Goal: Transaction & Acquisition: Download file/media

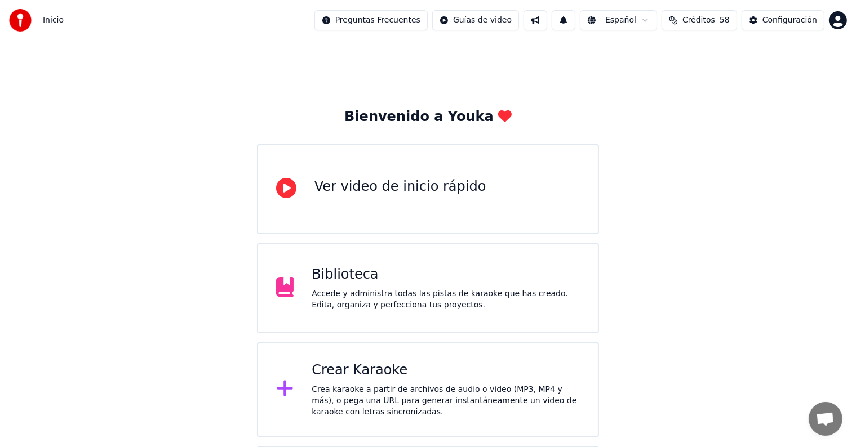
click at [372, 379] on div "Crear Karaoke" at bounding box center [446, 371] width 268 height 18
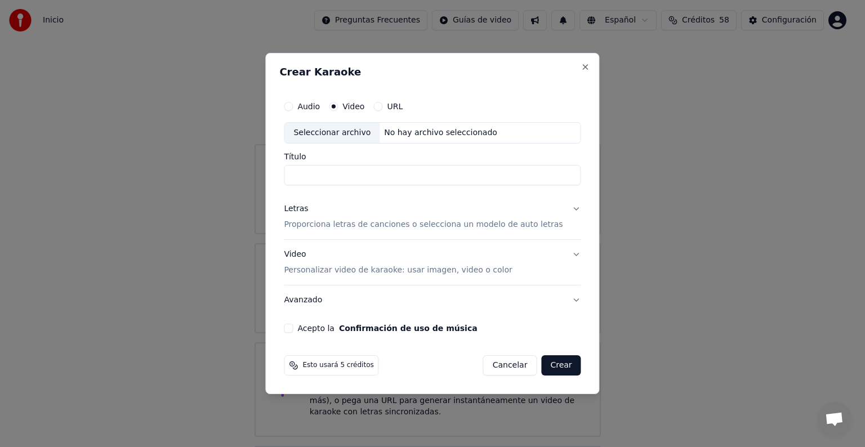
click at [491, 363] on button "Cancelar" at bounding box center [510, 365] width 54 height 20
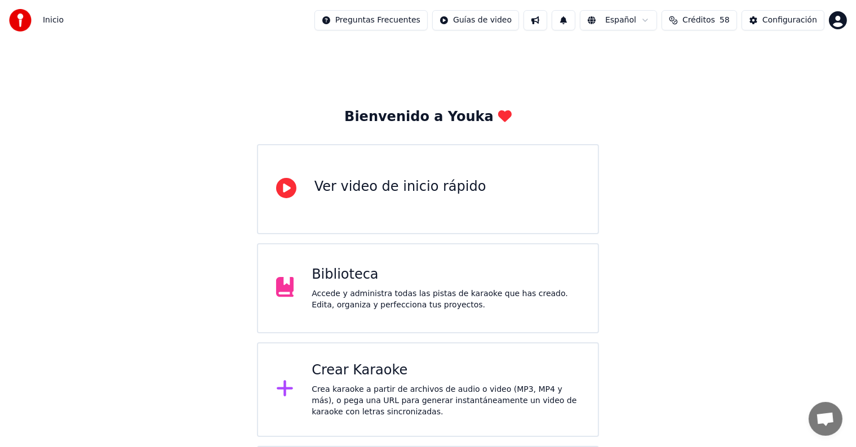
click at [442, 308] on div "Accede y administra todas las pistas de karaoke que has creado. Edita, organiza…" at bounding box center [446, 299] width 268 height 23
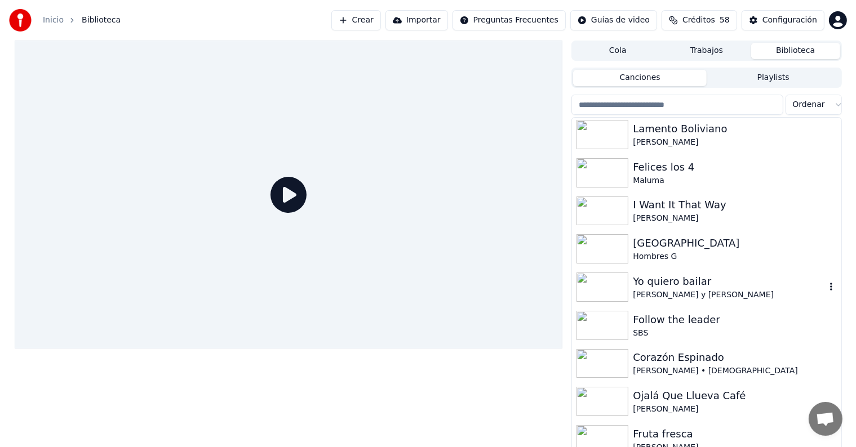
scroll to position [338, 0]
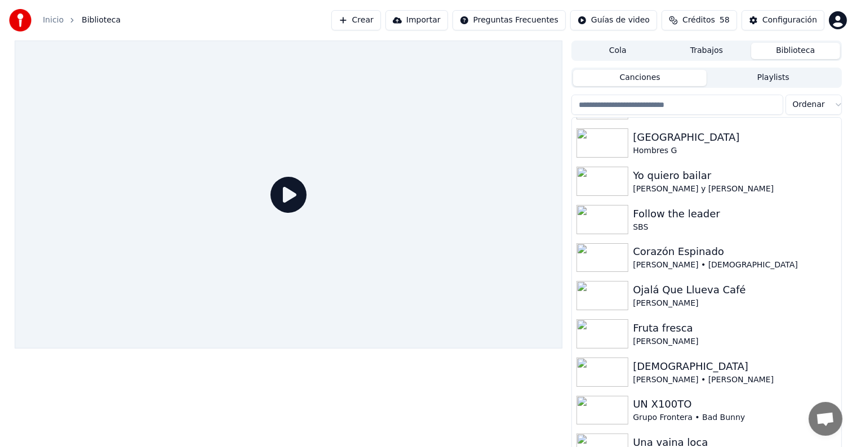
drag, startPoint x: 640, startPoint y: 110, endPoint x: 638, endPoint y: 117, distance: 7.5
click at [638, 117] on div "Ordenar Lamento Boliviano Dani Mata Felices los 4 Maluma I Want It That Way Pri…" at bounding box center [706, 274] width 270 height 358
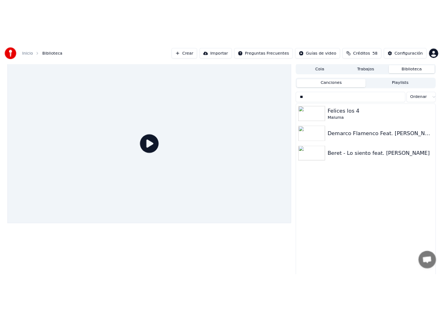
scroll to position [0, 0]
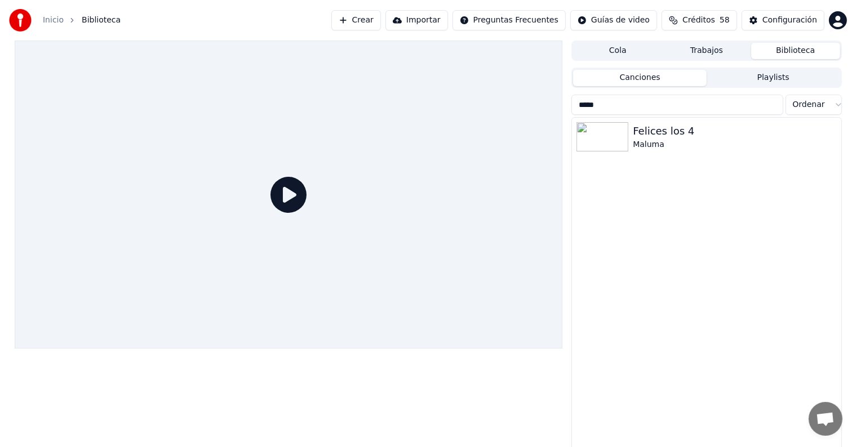
drag, startPoint x: 605, startPoint y: 107, endPoint x: 553, endPoint y: 110, distance: 51.9
click at [553, 110] on div "Cola Trabajos Biblioteca Canciones Playlists ***** Ordenar Felices los 4 Maluma" at bounding box center [428, 247] width 845 height 412
type input "****"
click at [656, 138] on div "Una vaina loca" at bounding box center [729, 131] width 192 height 16
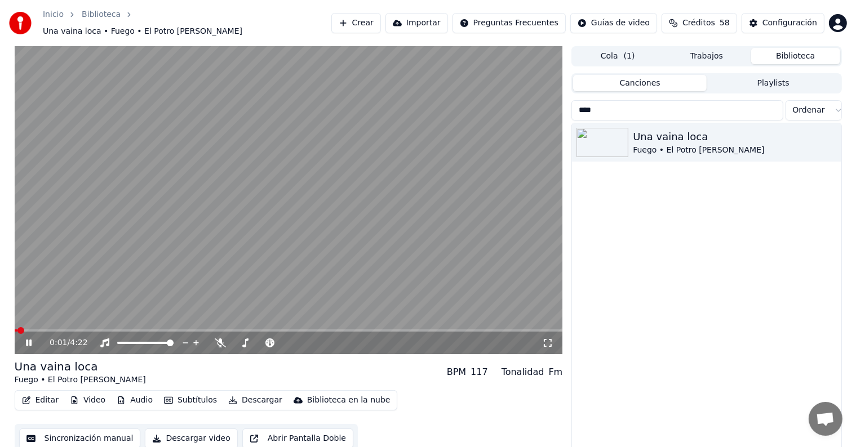
click at [216, 339] on icon at bounding box center [220, 343] width 11 height 9
click at [257, 214] on video at bounding box center [289, 200] width 548 height 308
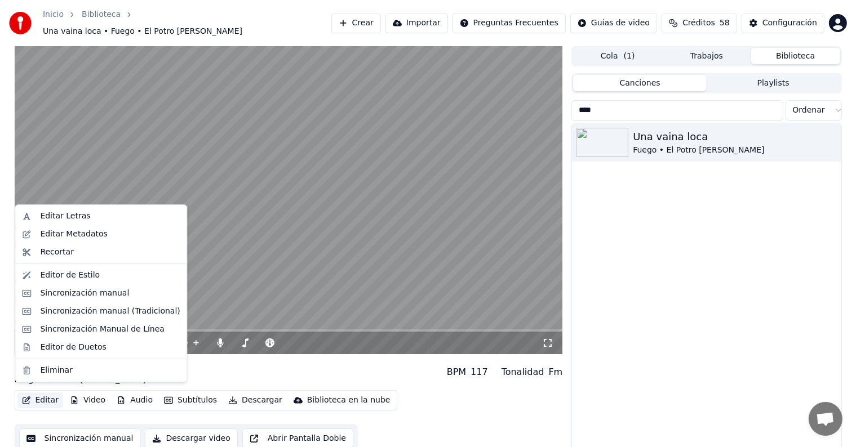
click at [43, 397] on button "Editar" at bounding box center [40, 401] width 46 height 16
click at [99, 214] on div "Editar Letras" at bounding box center [110, 216] width 140 height 11
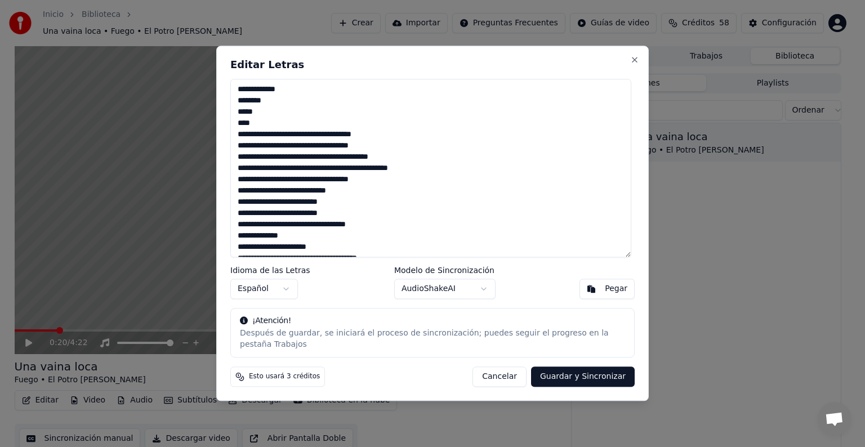
click at [386, 154] on textarea at bounding box center [430, 168] width 401 height 179
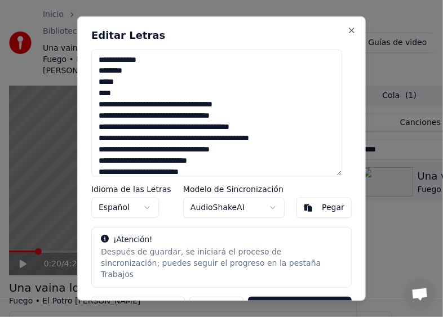
drag, startPoint x: 224, startPoint y: 113, endPoint x: 97, endPoint y: 106, distance: 126.9
click at [97, 106] on textarea at bounding box center [216, 112] width 251 height 127
click at [252, 116] on textarea at bounding box center [216, 112] width 251 height 127
click at [245, 117] on textarea at bounding box center [216, 112] width 251 height 127
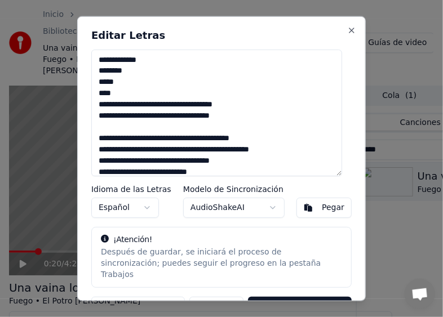
paste textarea "**********"
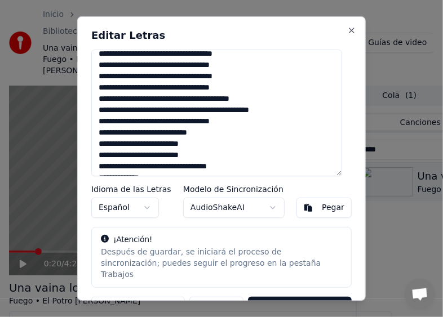
scroll to position [56, 0]
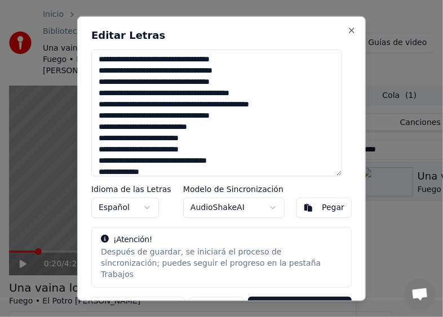
drag, startPoint x: 143, startPoint y: 134, endPoint x: 144, endPoint y: 140, distance: 6.3
click at [144, 140] on textarea at bounding box center [216, 112] width 251 height 127
click at [117, 105] on textarea at bounding box center [216, 112] width 251 height 127
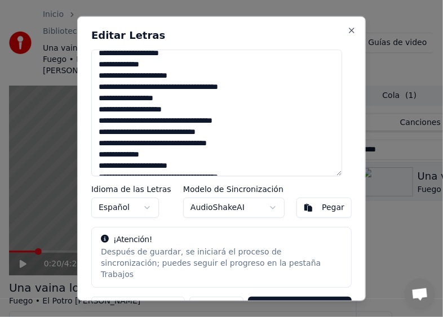
scroll to position [338, 0]
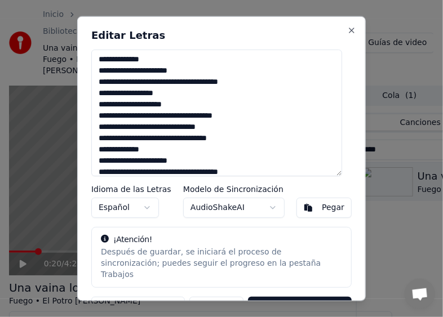
click at [208, 128] on textarea at bounding box center [216, 112] width 251 height 127
drag, startPoint x: 100, startPoint y: 126, endPoint x: 239, endPoint y: 137, distance: 139.6
click at [239, 137] on textarea at bounding box center [216, 112] width 251 height 127
click at [237, 140] on textarea at bounding box center [216, 112] width 251 height 127
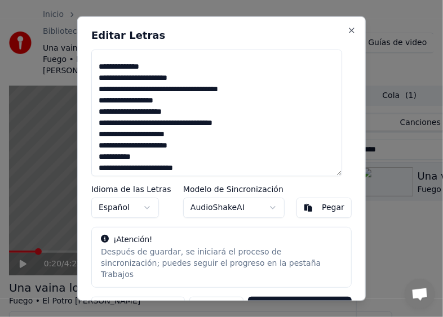
paste textarea "**********"
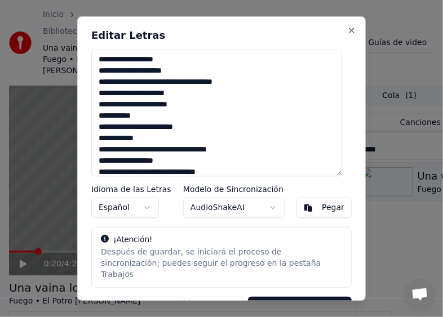
scroll to position [488, 0]
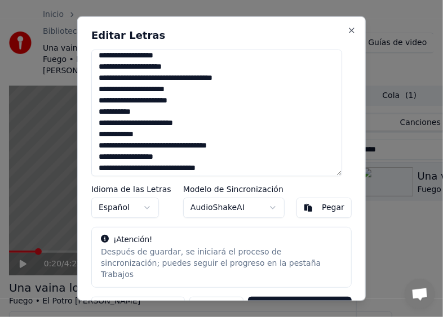
click at [153, 90] on textarea at bounding box center [216, 112] width 251 height 127
drag, startPoint x: 150, startPoint y: 90, endPoint x: 189, endPoint y: 88, distance: 38.9
click at [189, 88] on textarea at bounding box center [216, 112] width 251 height 127
click at [197, 99] on textarea at bounding box center [216, 112] width 251 height 127
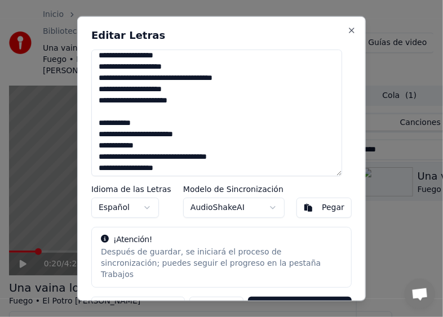
scroll to position [545, 0]
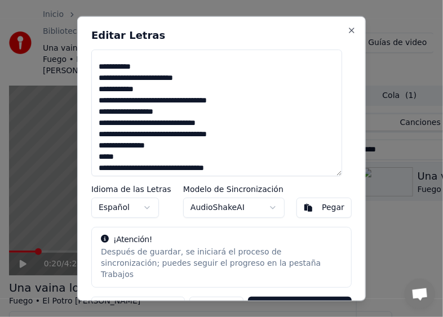
paste textarea "*******"
drag, startPoint x: 128, startPoint y: 68, endPoint x: 137, endPoint y: 108, distance: 41.7
click at [137, 108] on textarea at bounding box center [216, 112] width 251 height 127
click at [159, 128] on textarea at bounding box center [216, 112] width 251 height 127
click at [155, 102] on textarea at bounding box center [216, 112] width 251 height 127
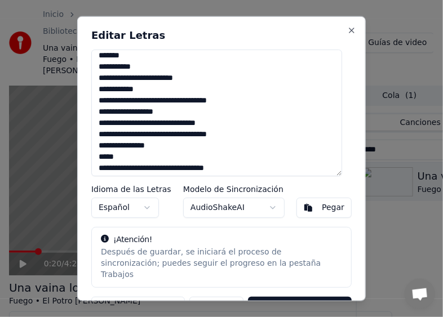
drag, startPoint x: 125, startPoint y: 101, endPoint x: 141, endPoint y: 110, distance: 18.5
click at [141, 110] on textarea at bounding box center [216, 112] width 251 height 127
click at [184, 124] on textarea at bounding box center [216, 112] width 251 height 127
drag, startPoint x: 170, startPoint y: 134, endPoint x: 190, endPoint y: 131, distance: 20.4
click at [190, 131] on textarea at bounding box center [216, 112] width 251 height 127
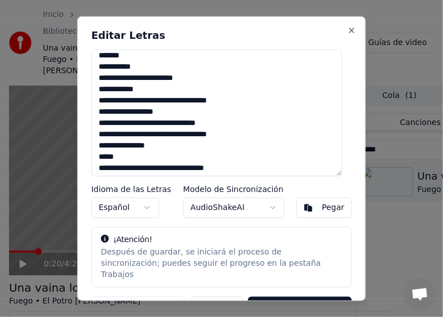
drag, startPoint x: 248, startPoint y: 134, endPoint x: 94, endPoint y: 127, distance: 154.5
click at [94, 127] on textarea at bounding box center [216, 112] width 251 height 127
click at [247, 134] on textarea at bounding box center [216, 112] width 251 height 127
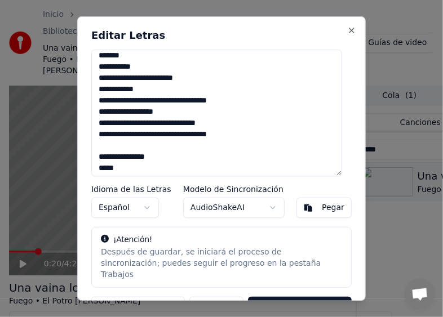
scroll to position [634, 0]
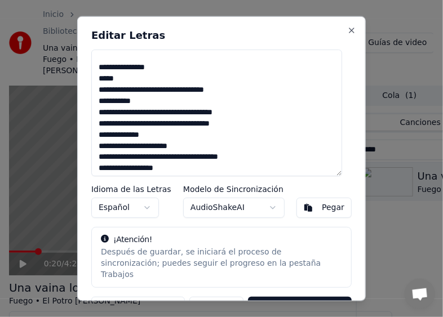
paste textarea "**********"
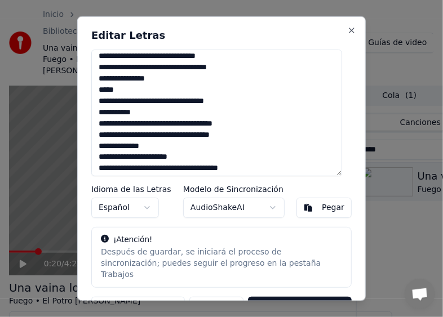
drag, startPoint x: 97, startPoint y: 122, endPoint x: 237, endPoint y: 130, distance: 139.4
click at [237, 130] on textarea at bounding box center [216, 112] width 251 height 127
click at [246, 134] on textarea at bounding box center [216, 112] width 251 height 127
click at [233, 135] on textarea at bounding box center [216, 112] width 251 height 127
click at [241, 134] on textarea at bounding box center [216, 112] width 251 height 127
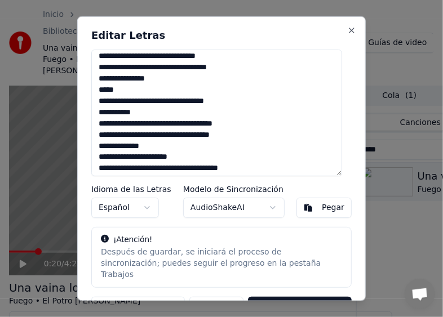
click at [234, 121] on textarea at bounding box center [216, 112] width 251 height 127
click at [246, 132] on textarea at bounding box center [216, 112] width 251 height 127
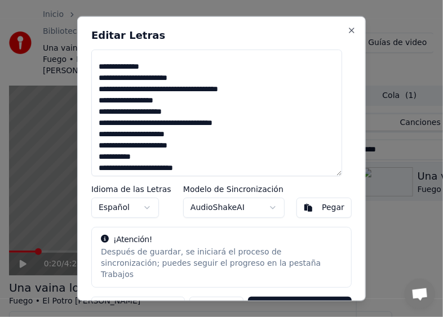
paste textarea "**********"
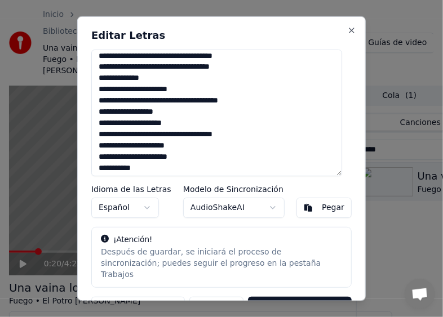
drag, startPoint x: 152, startPoint y: 144, endPoint x: 192, endPoint y: 144, distance: 40.0
click at [192, 144] on textarea at bounding box center [216, 112] width 251 height 127
click at [189, 153] on textarea at bounding box center [216, 112] width 251 height 127
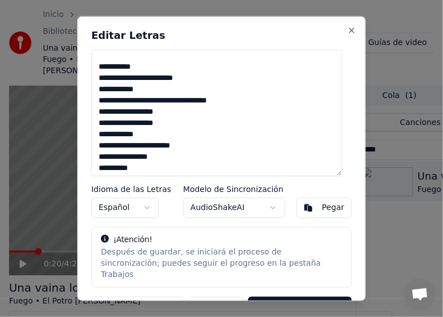
paste textarea "*******"
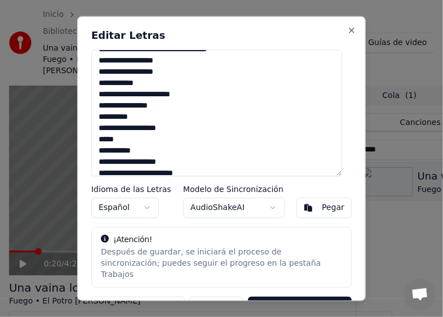
scroll to position [893, 0]
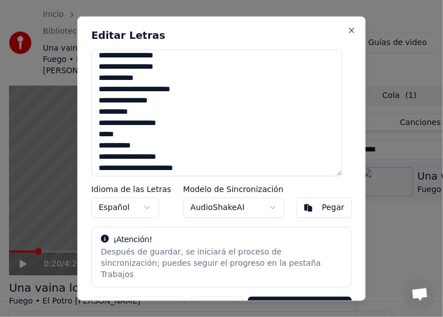
click at [126, 112] on textarea at bounding box center [216, 112] width 251 height 127
click at [171, 91] on textarea at bounding box center [216, 112] width 251 height 127
click at [165, 119] on textarea at bounding box center [216, 112] width 251 height 127
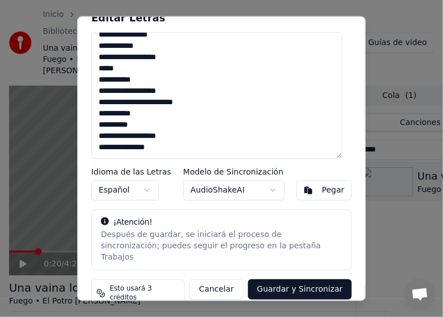
scroll to position [18, 0]
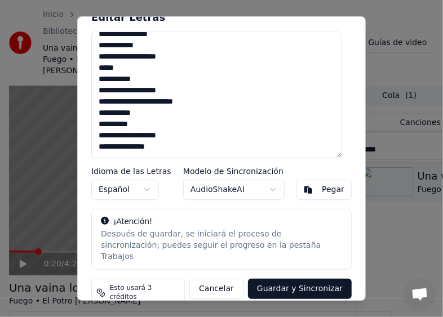
drag, startPoint x: 161, startPoint y: 136, endPoint x: 167, endPoint y: 135, distance: 6.3
click at [167, 135] on textarea at bounding box center [216, 94] width 251 height 127
click at [131, 136] on textarea at bounding box center [216, 94] width 251 height 127
type textarea "**********"
click at [278, 278] on button "Guardar y Sincronizar" at bounding box center [300, 288] width 104 height 20
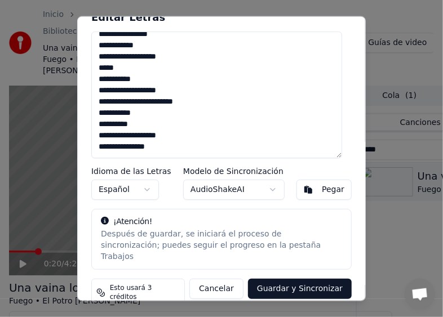
click at [272, 278] on button "Guardar y Sincronizar" at bounding box center [300, 288] width 104 height 20
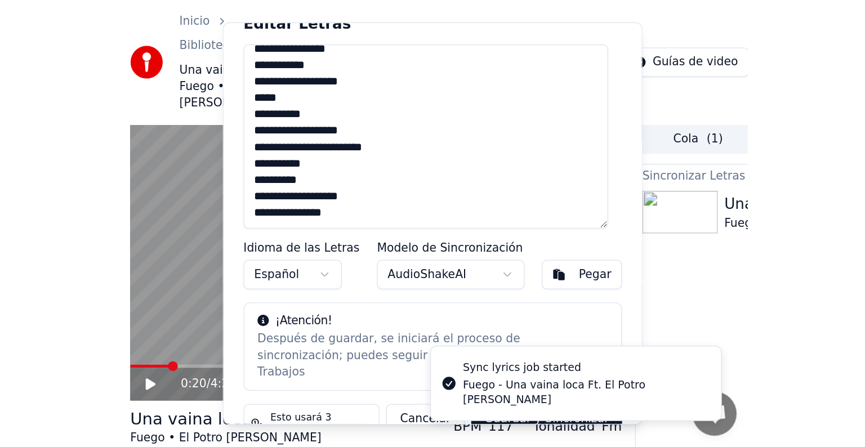
scroll to position [0, 0]
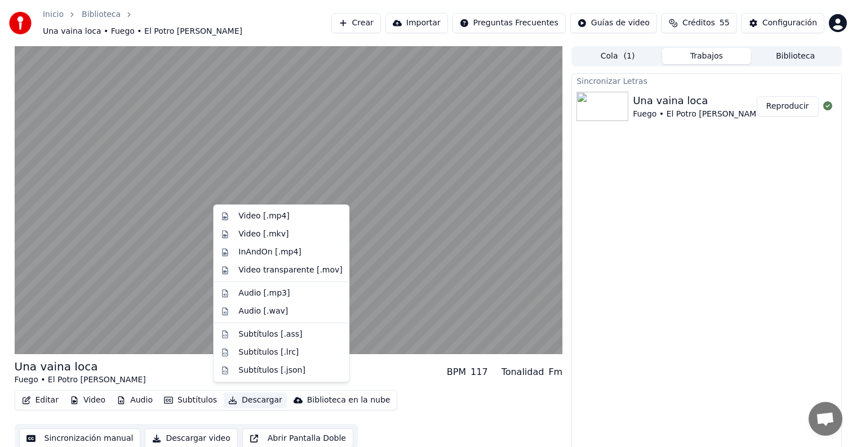
click at [259, 393] on button "Descargar" at bounding box center [255, 401] width 63 height 16
click at [276, 214] on div "Video [.mp4]" at bounding box center [263, 216] width 51 height 11
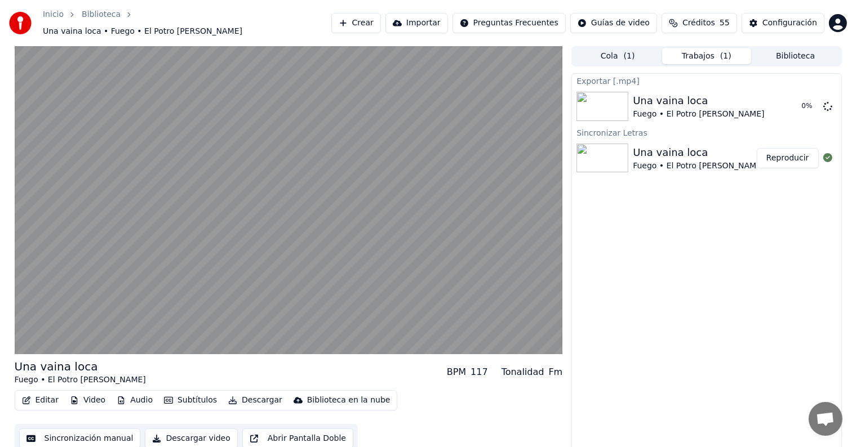
click at [603, 298] on div "Exportar [.mp4] Una vaina loca Fuego • El Potro Álvarez 0 % Sincronizar Letras …" at bounding box center [706, 263] width 270 height 380
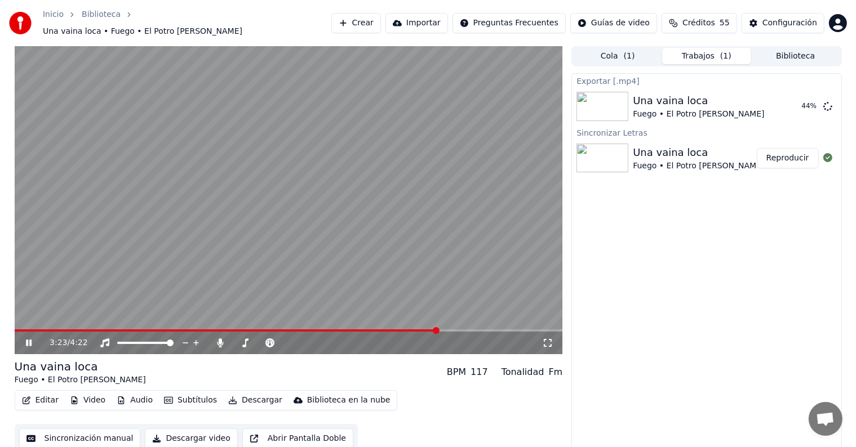
click at [29, 339] on icon at bounding box center [37, 343] width 26 height 9
click at [840, 59] on div "Cola ( 1 ) Trabajos Biblioteca" at bounding box center [706, 56] width 270 height 20
click at [782, 101] on button "Mostrar" at bounding box center [794, 106] width 50 height 20
click at [372, 21] on button "Crear" at bounding box center [356, 23] width 50 height 20
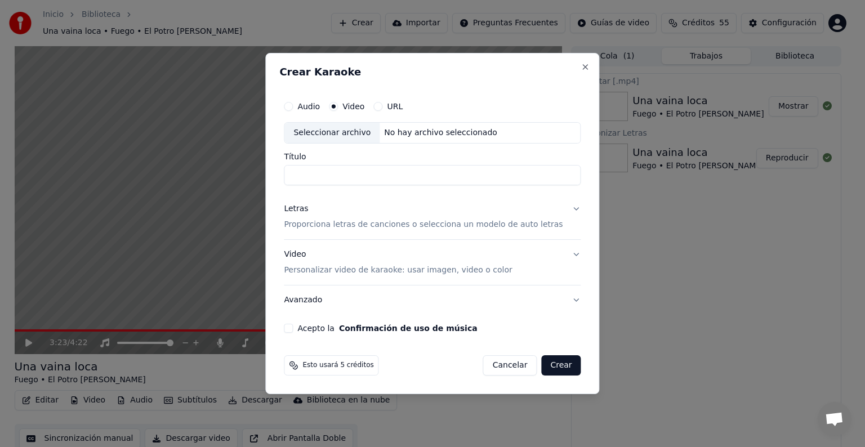
click at [383, 106] on button "URL" at bounding box center [377, 106] width 9 height 9
click at [392, 140] on input "text" at bounding box center [432, 133] width 297 height 23
paste input "**********"
type input "**********"
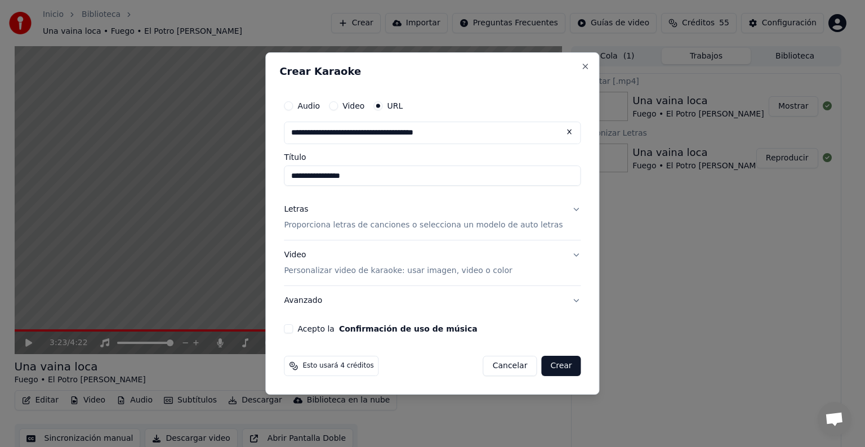
type input "**********"
click at [381, 174] on input "**********" at bounding box center [432, 176] width 297 height 20
type input "**********"
click at [410, 176] on input "**********" at bounding box center [432, 176] width 297 height 20
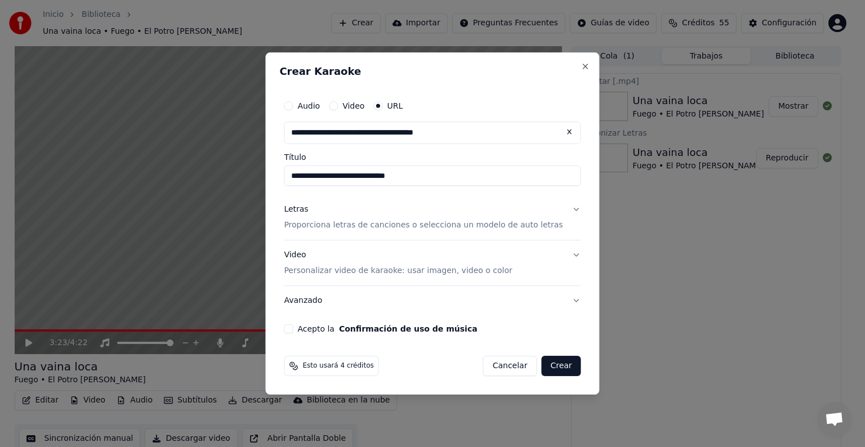
click at [372, 176] on input "**********" at bounding box center [432, 176] width 297 height 20
type input "**********"
click at [356, 228] on p "Proporciona letras de canciones o selecciona un modelo de auto letras" at bounding box center [423, 225] width 279 height 11
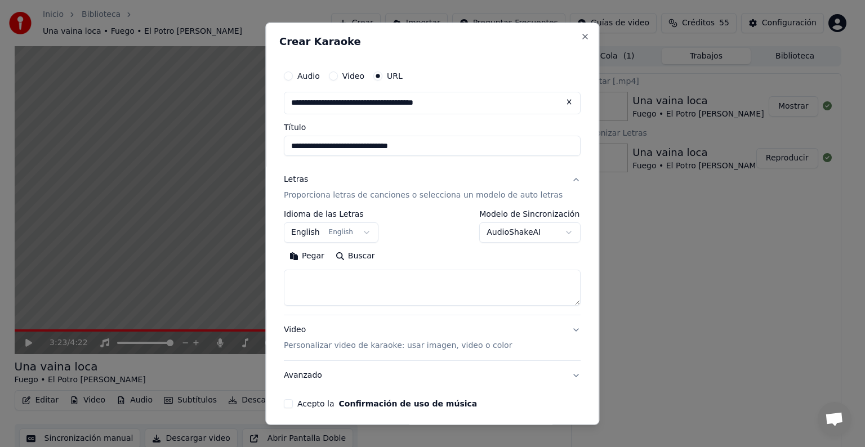
click at [347, 286] on textarea at bounding box center [432, 288] width 297 height 36
click at [324, 234] on button "English English" at bounding box center [331, 233] width 95 height 20
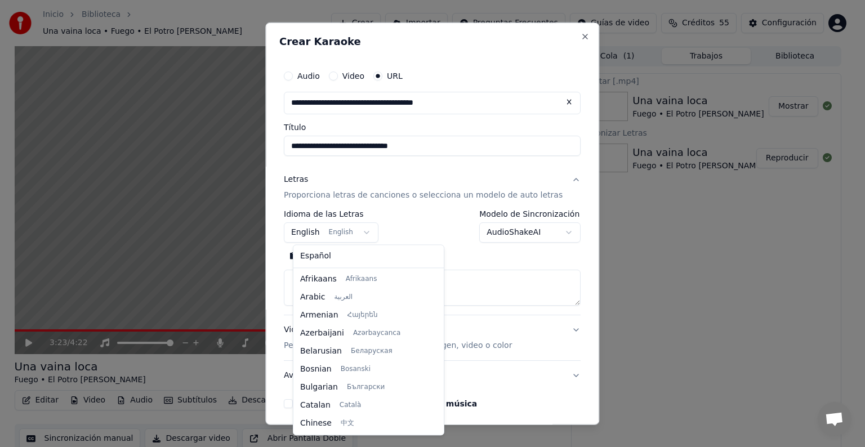
scroll to position [90, 0]
select select "**"
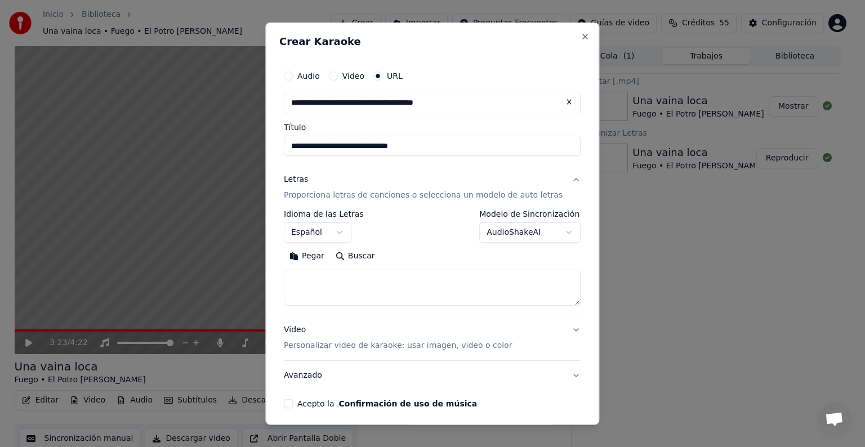
click at [327, 291] on textarea at bounding box center [432, 288] width 297 height 36
paste textarea "**********"
click at [416, 254] on button "Expandir" at bounding box center [417, 256] width 59 height 18
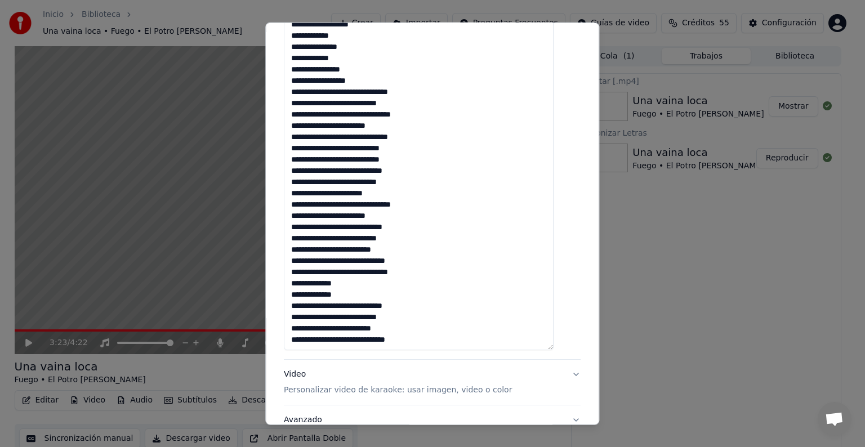
scroll to position [282, 0]
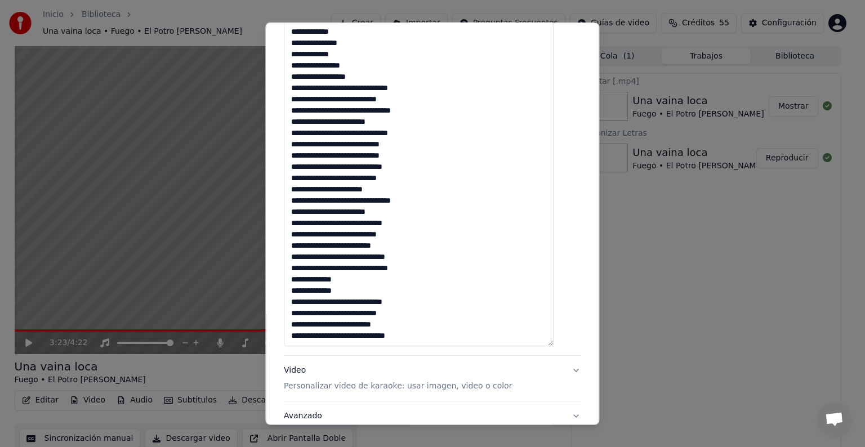
drag, startPoint x: 363, startPoint y: 314, endPoint x: 380, endPoint y: 314, distance: 16.3
click at [380, 314] on textarea "**********" at bounding box center [419, 167] width 270 height 358
drag, startPoint x: 381, startPoint y: 313, endPoint x: 365, endPoint y: 313, distance: 15.8
click at [365, 313] on textarea "**********" at bounding box center [419, 167] width 270 height 358
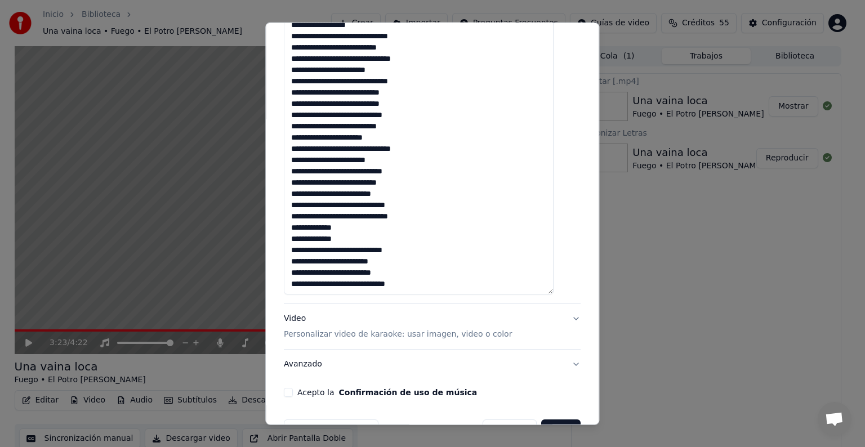
scroll to position [338, 0]
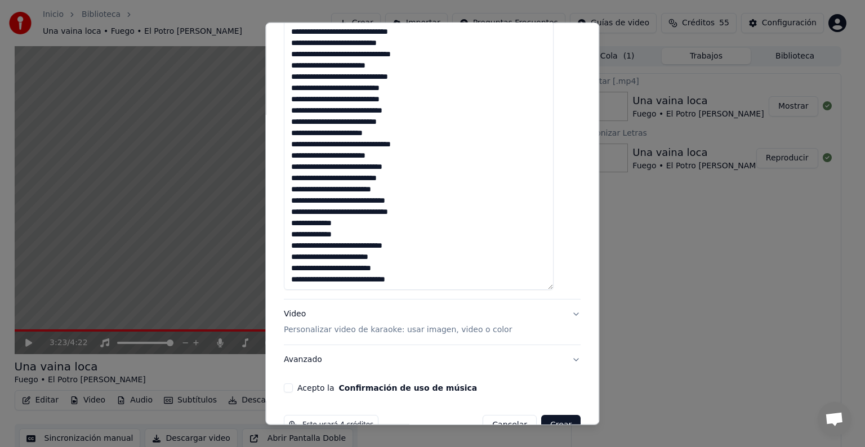
drag, startPoint x: 364, startPoint y: 179, endPoint x: 381, endPoint y: 180, distance: 17.0
click at [381, 180] on textarea "**********" at bounding box center [419, 111] width 270 height 358
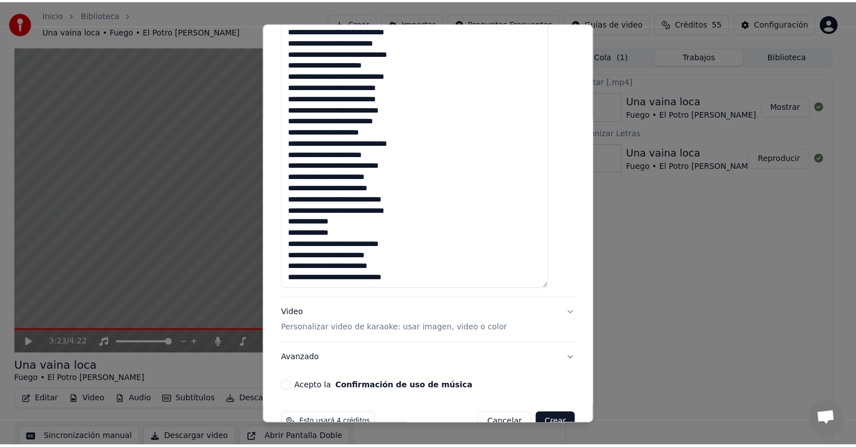
scroll to position [367, 0]
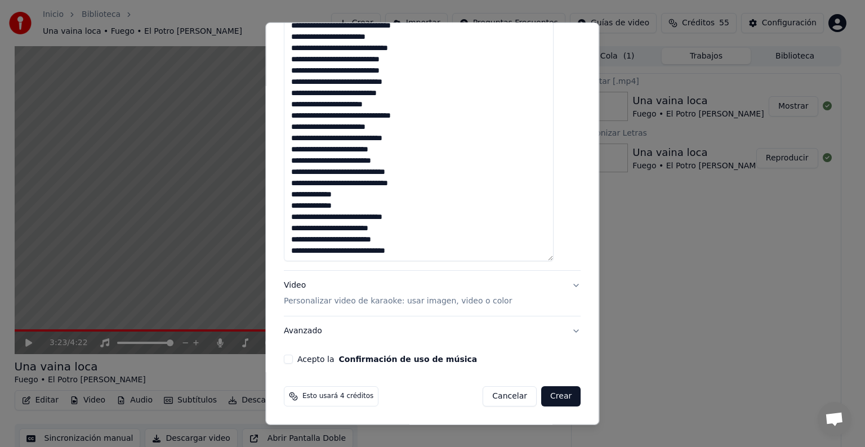
type textarea "**********"
click at [293, 361] on button "Acepto la Confirmación de uso de música" at bounding box center [288, 359] width 9 height 9
click at [541, 400] on button "Crear" at bounding box center [560, 396] width 39 height 20
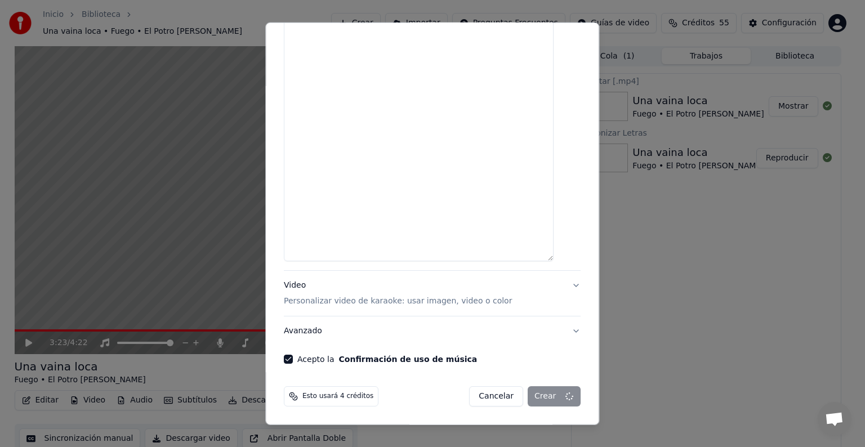
select select
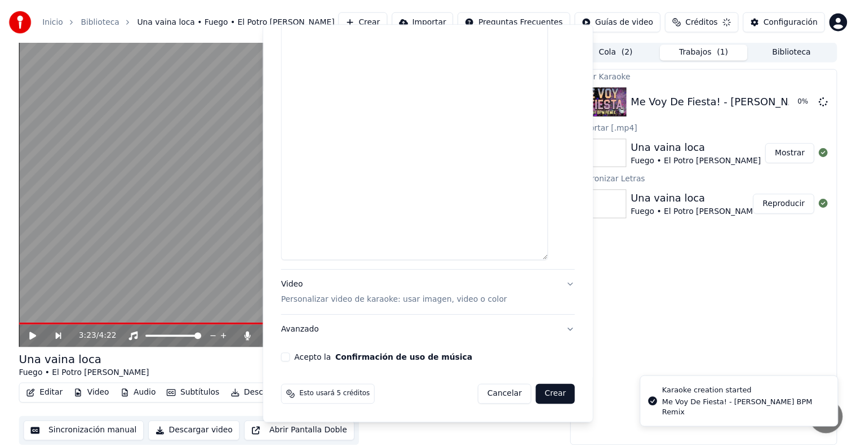
scroll to position [0, 0]
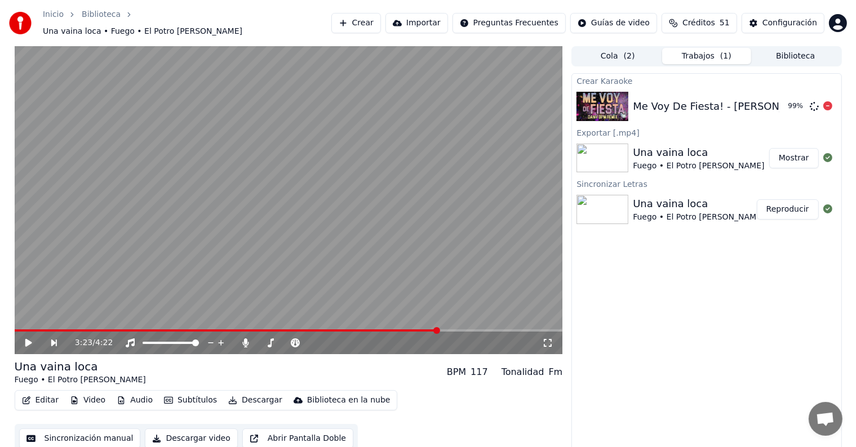
click at [739, 92] on div "Me Voy De Fiesta! - Dany BPM Remix 99 %" at bounding box center [706, 106] width 269 height 38
click at [671, 101] on div "Me Voy De Fiesta! - Dany BPM Remix" at bounding box center [755, 107] width 245 height 16
click at [607, 92] on img at bounding box center [602, 106] width 52 height 29
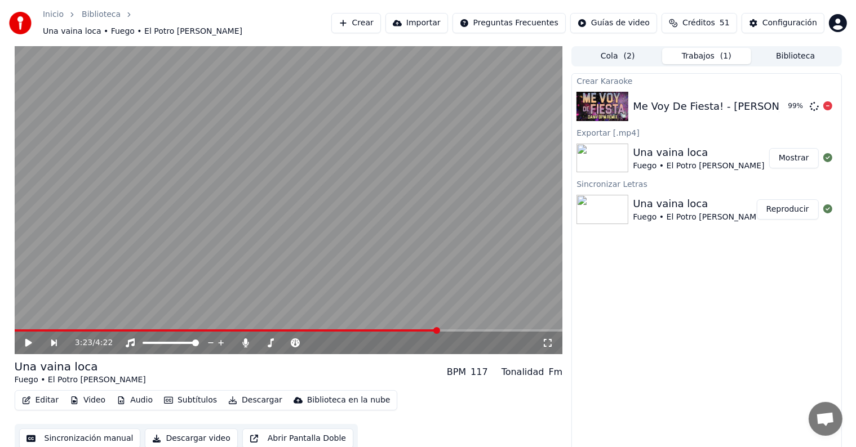
click at [642, 99] on div "Me Voy De Fiesta! - Dany BPM Remix" at bounding box center [755, 107] width 245 height 16
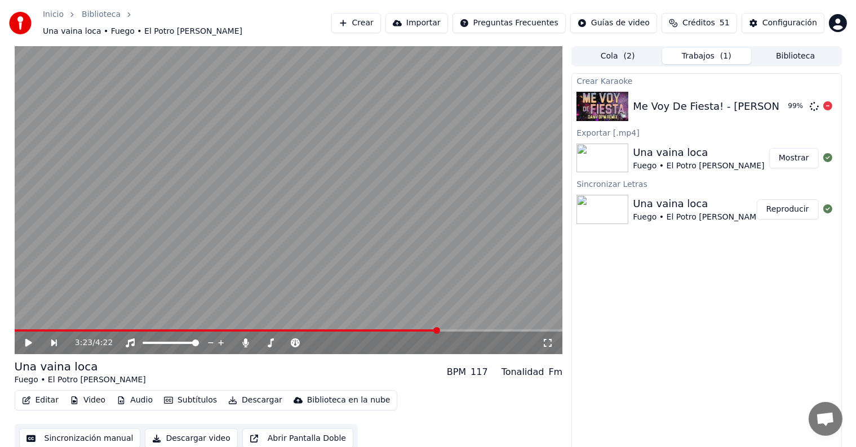
click at [642, 99] on div "Me Voy De Fiesta! - Dany BPM Remix" at bounding box center [755, 107] width 245 height 16
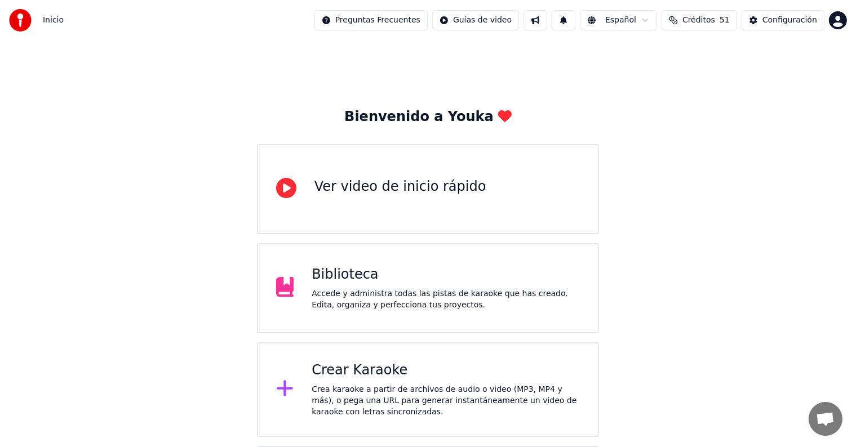
click at [353, 385] on div "Crea karaoke a partir de archivos de audio o video (MP3, MP4 y más), o pega una…" at bounding box center [446, 401] width 268 height 34
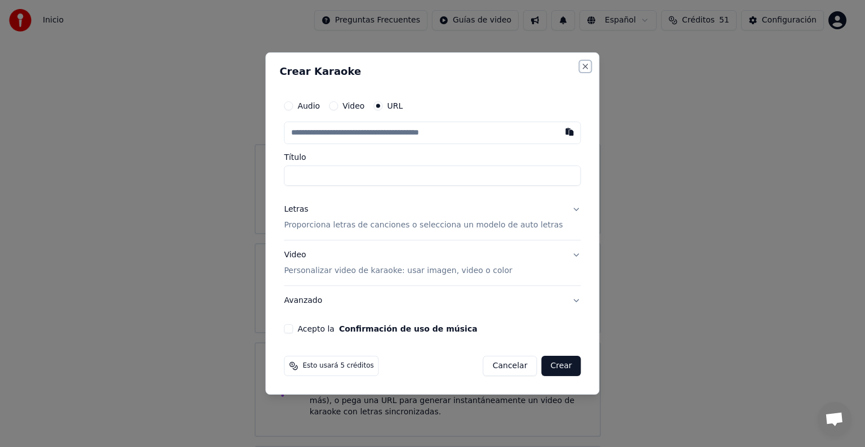
click at [581, 65] on button "Close" at bounding box center [585, 66] width 9 height 9
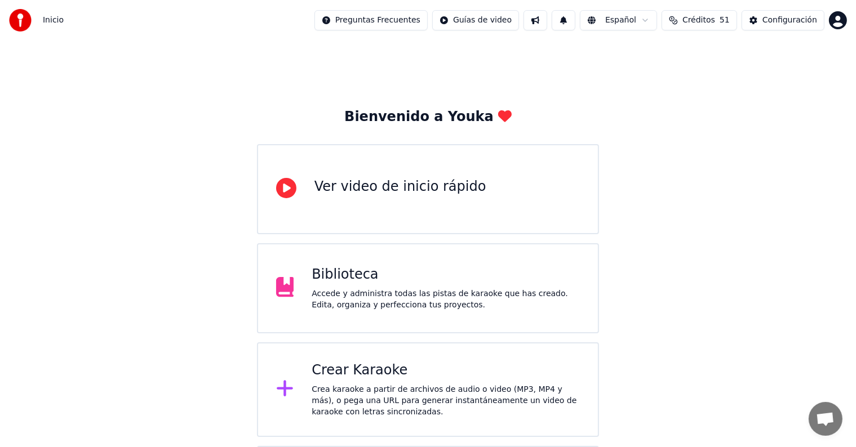
click at [395, 287] on div "Biblioteca Accede y administra todas las pistas de karaoke que has creado. Edit…" at bounding box center [446, 288] width 268 height 45
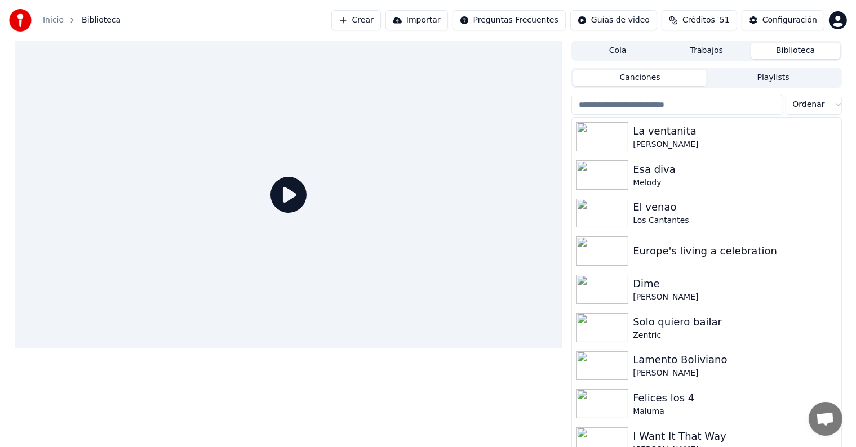
click at [712, 51] on button "Trabajos" at bounding box center [706, 51] width 89 height 16
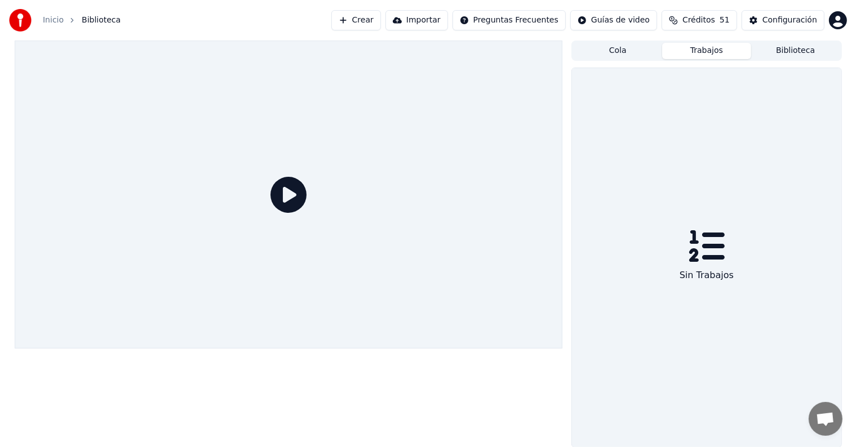
click at [631, 51] on button "Cola" at bounding box center [617, 51] width 89 height 16
click at [699, 58] on button "Trabajos" at bounding box center [706, 51] width 89 height 16
click at [807, 55] on button "Biblioteca" at bounding box center [795, 51] width 89 height 16
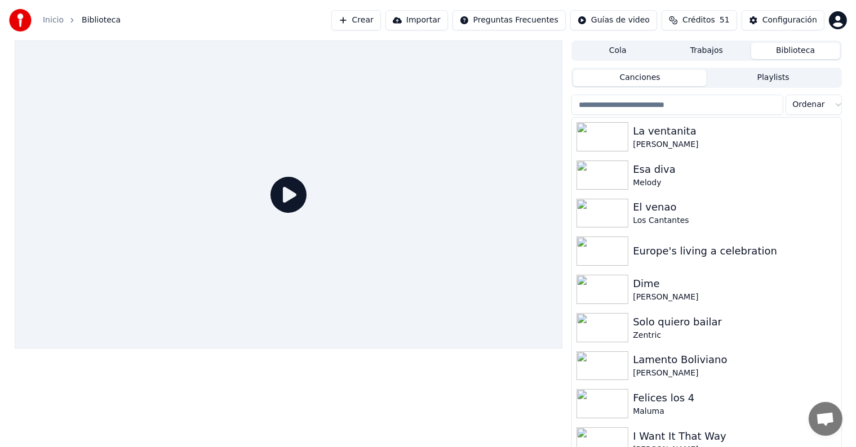
click at [362, 20] on button "Crear" at bounding box center [356, 20] width 50 height 20
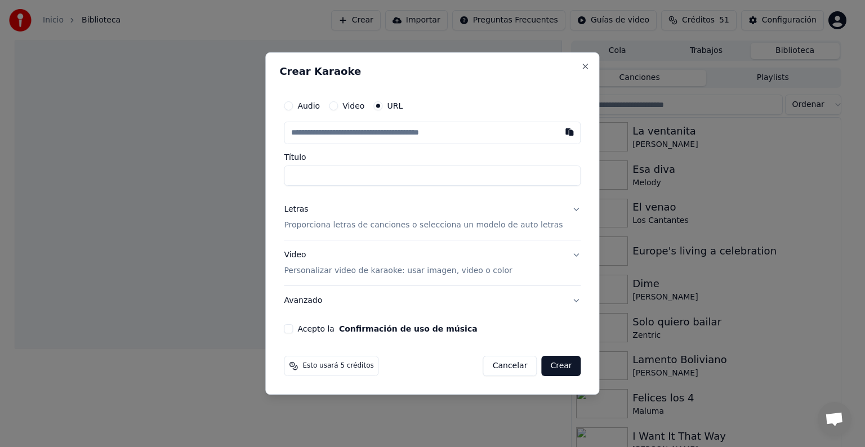
click at [338, 108] on button "Video" at bounding box center [333, 105] width 9 height 9
click at [383, 102] on button "URL" at bounding box center [377, 106] width 9 height 9
click at [365, 130] on input "text" at bounding box center [432, 133] width 297 height 23
paste input "**********"
type input "**********"
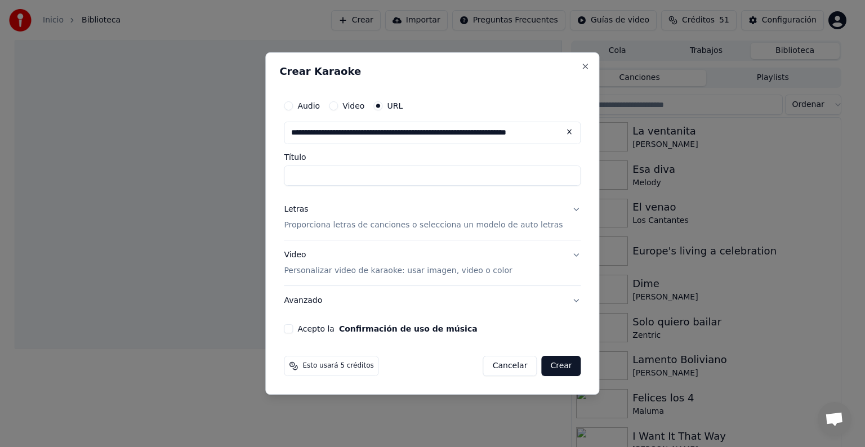
scroll to position [0, 52]
type input "**********"
click at [383, 178] on input "**********" at bounding box center [432, 176] width 297 height 20
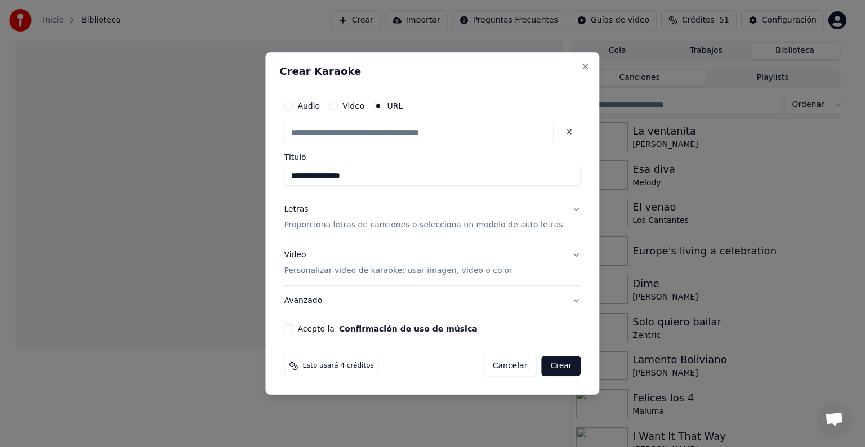
type input "**********"
click at [347, 221] on p "Proporciona letras de canciones o selecciona un modelo de auto letras" at bounding box center [423, 225] width 279 height 11
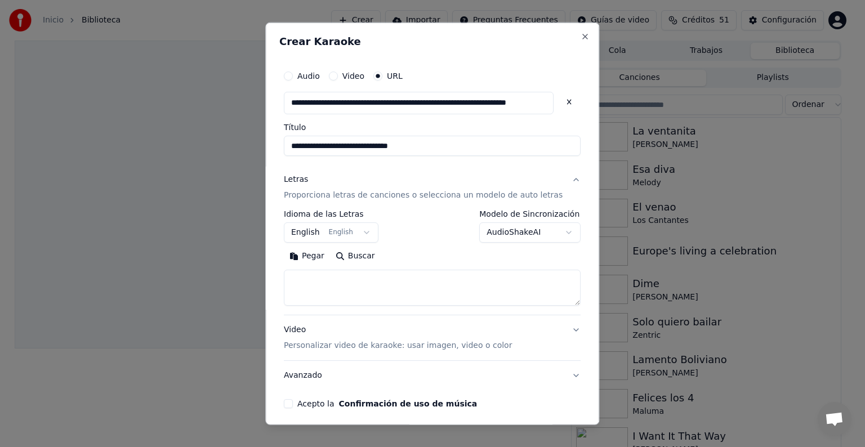
click at [318, 232] on button "English English" at bounding box center [331, 233] width 95 height 20
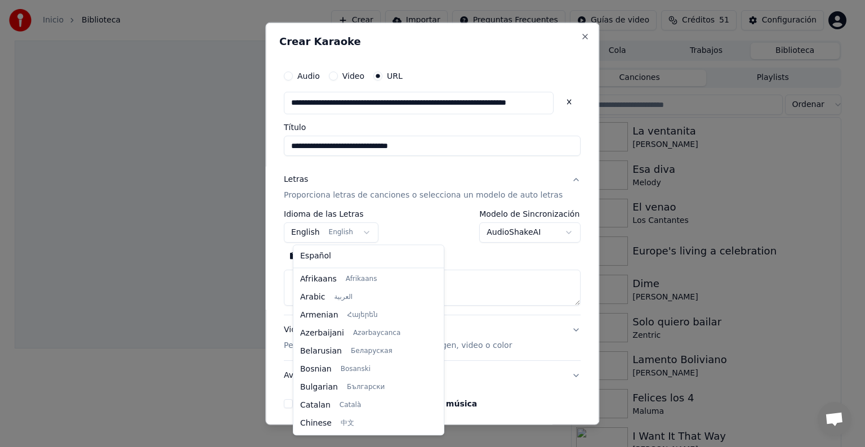
scroll to position [90, 0]
select select "**"
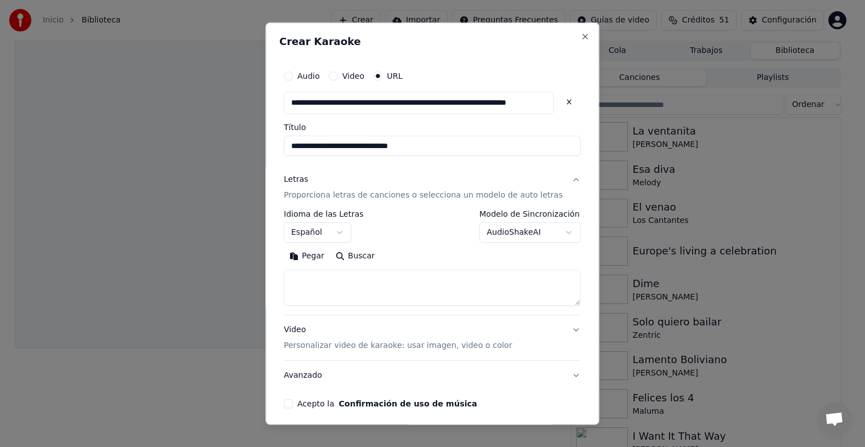
click at [321, 289] on textarea at bounding box center [432, 288] width 297 height 36
paste textarea "**********"
drag, startPoint x: 364, startPoint y: 273, endPoint x: 387, endPoint y: 282, distance: 25.0
click at [375, 297] on textarea "**********" at bounding box center [419, 288] width 270 height 36
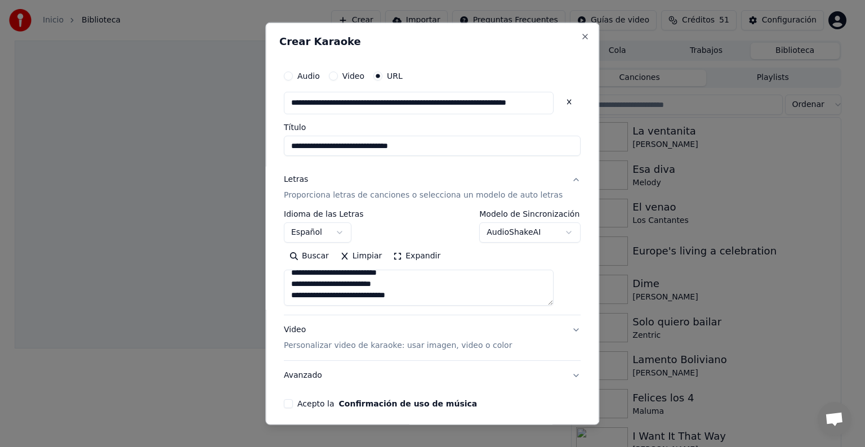
click at [415, 253] on button "Expandir" at bounding box center [417, 256] width 59 height 18
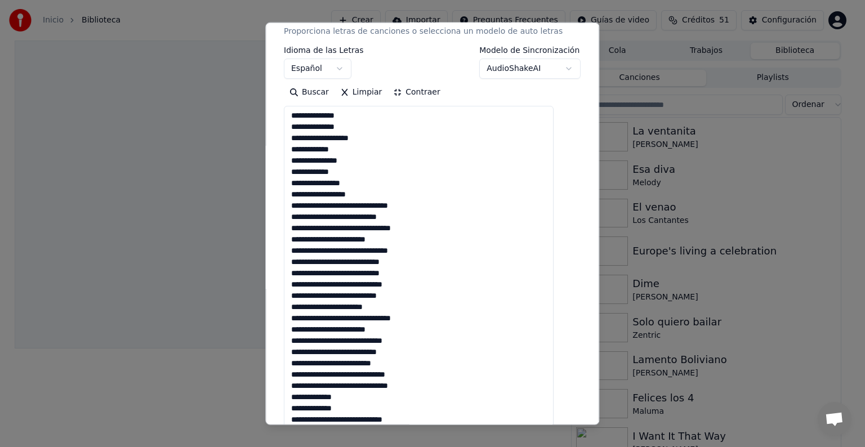
scroll to position [169, 0]
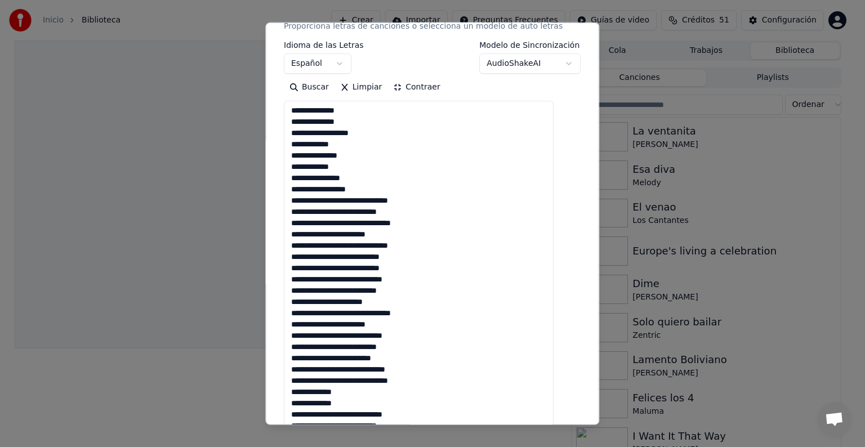
drag, startPoint x: 365, startPoint y: 349, endPoint x: 381, endPoint y: 349, distance: 15.8
click at [381, 349] on textarea "**********" at bounding box center [419, 280] width 270 height 358
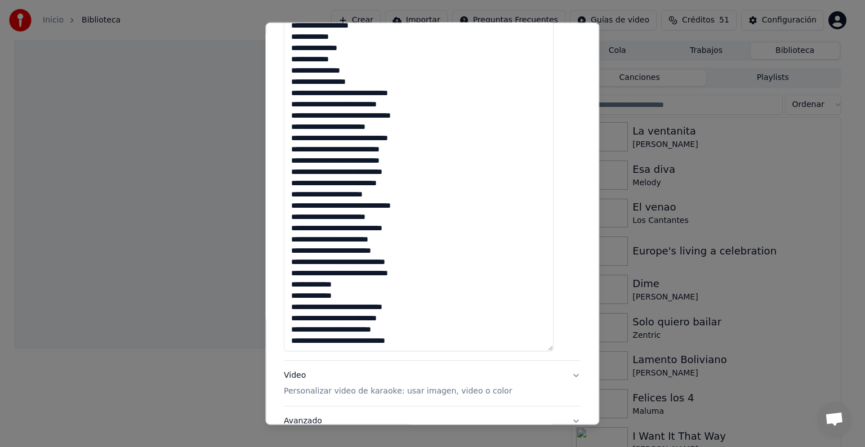
scroll to position [282, 0]
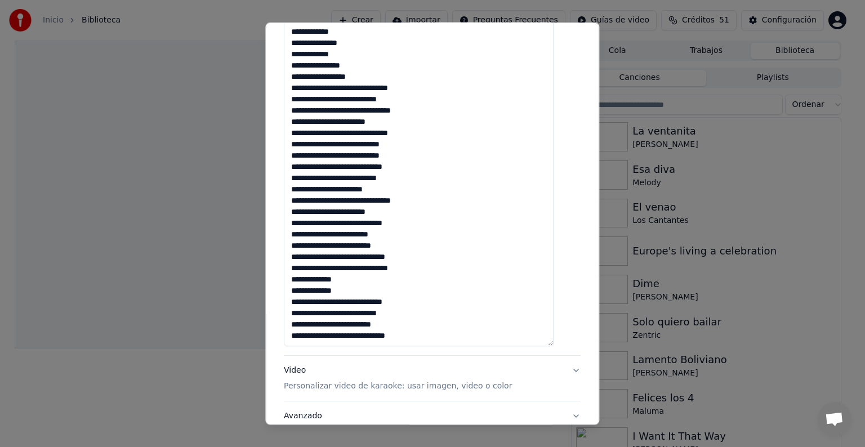
drag, startPoint x: 372, startPoint y: 314, endPoint x: 381, endPoint y: 315, distance: 8.5
click at [381, 315] on textarea "**********" at bounding box center [419, 167] width 270 height 358
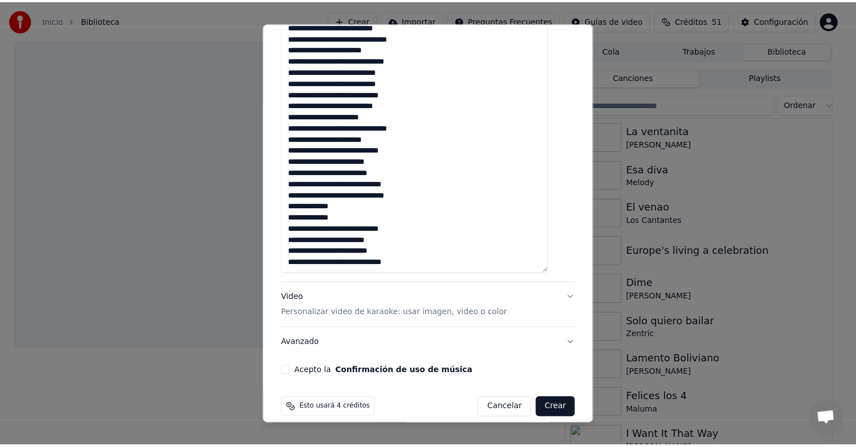
scroll to position [367, 0]
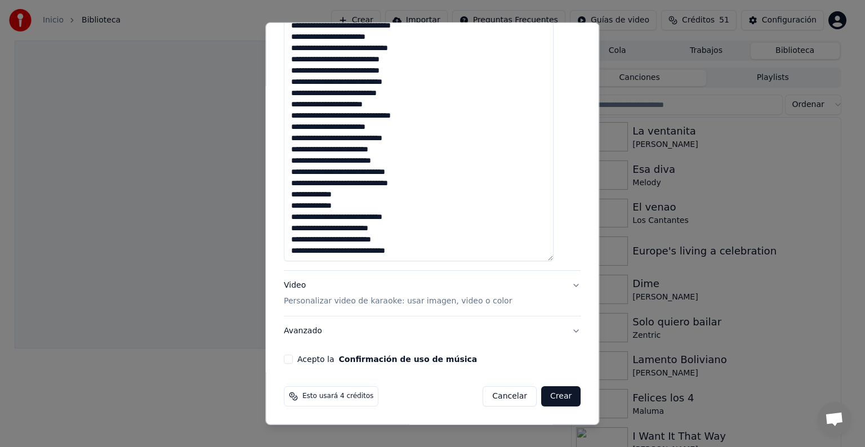
type textarea "**********"
click at [293, 358] on button "Acepto la Confirmación de uso de música" at bounding box center [288, 359] width 9 height 9
click at [544, 401] on button "Crear" at bounding box center [560, 396] width 39 height 20
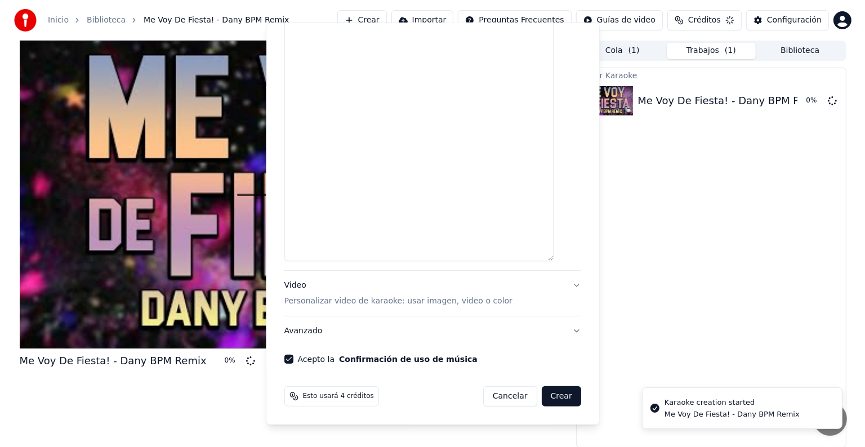
scroll to position [0, 0]
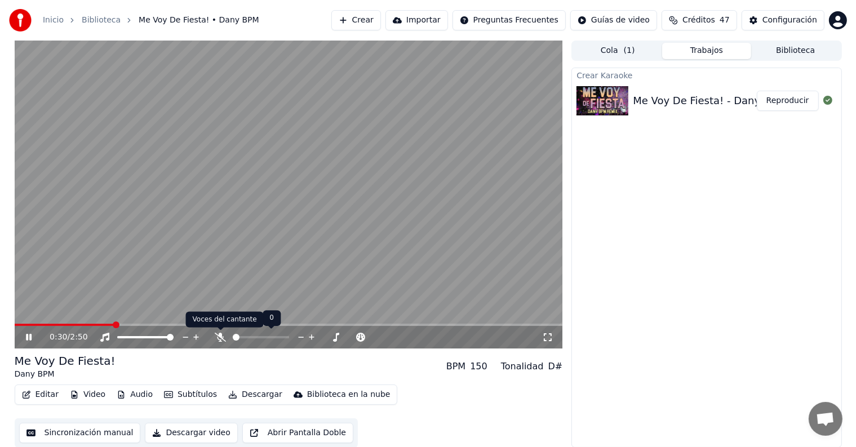
click at [217, 335] on icon at bounding box center [220, 337] width 11 height 9
drag, startPoint x: 112, startPoint y: 322, endPoint x: 0, endPoint y: 300, distance: 114.1
click at [0, 300] on div "0:32 / 2:50 Me Voy De Fiesta! Dany BPM BPM 150 Tonalidad D# Editar Video Audio …" at bounding box center [428, 244] width 856 height 407
click at [15, 325] on span at bounding box center [15, 325] width 0 height 2
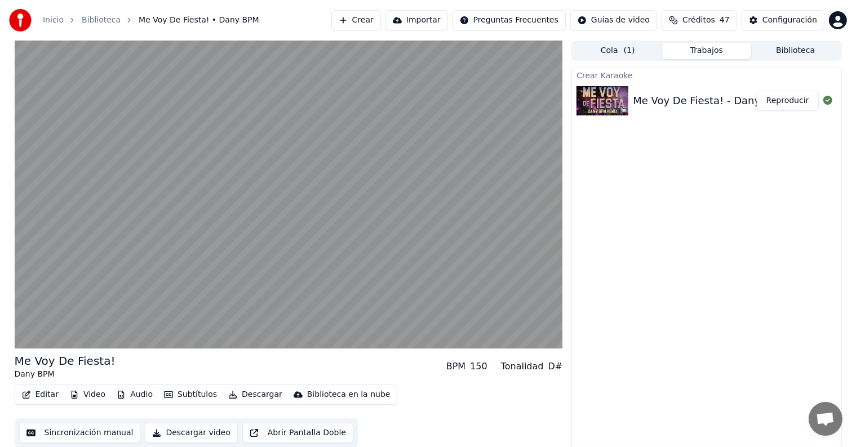
click at [592, 246] on div "Crear Karaoke Me Voy De Fiesta! - Dany BPM Remix Reproducir" at bounding box center [706, 258] width 270 height 380
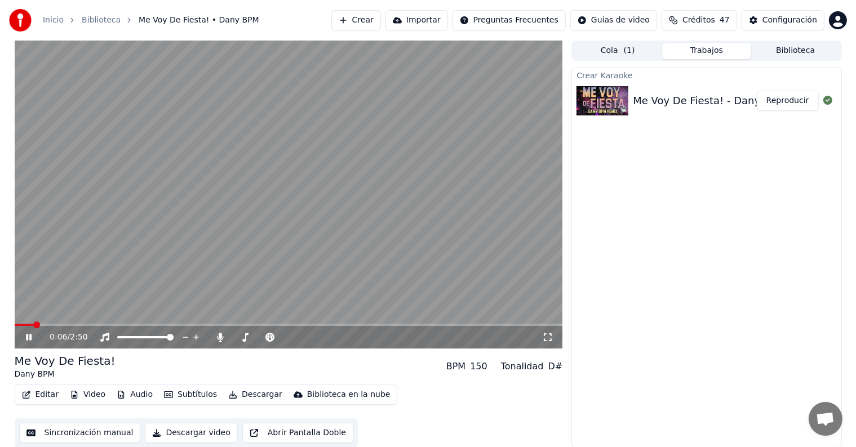
click at [243, 395] on button "Descargar" at bounding box center [255, 395] width 63 height 16
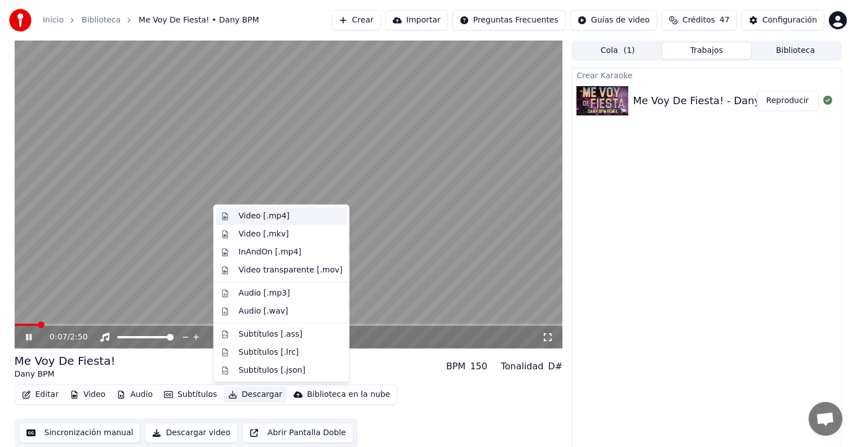
click at [268, 212] on div "Video [.mp4]" at bounding box center [263, 216] width 51 height 11
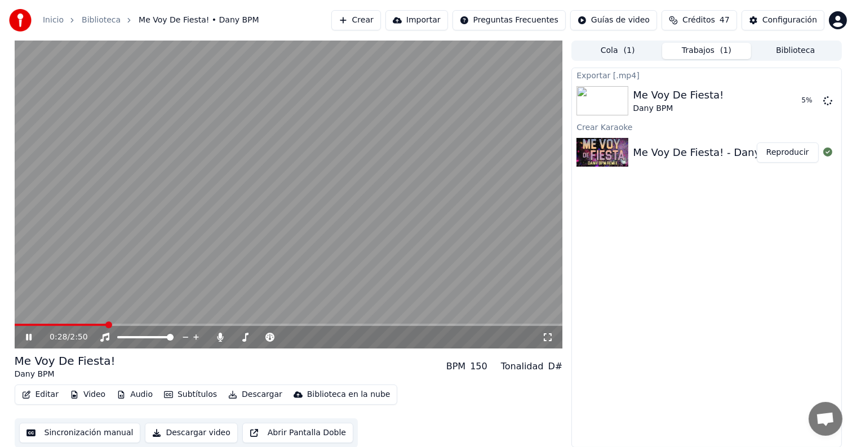
click at [316, 250] on video at bounding box center [289, 195] width 548 height 308
click at [300, 324] on span at bounding box center [300, 325] width 7 height 7
click at [300, 272] on video at bounding box center [289, 195] width 548 height 308
click at [29, 339] on icon at bounding box center [37, 337] width 26 height 9
click at [800, 99] on button "Mostrar" at bounding box center [794, 101] width 50 height 20
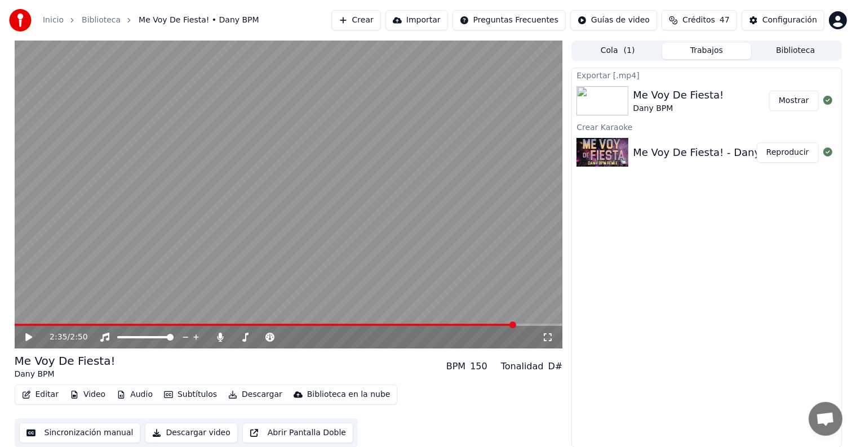
click at [785, 95] on button "Mostrar" at bounding box center [794, 101] width 50 height 20
click at [786, 96] on button "Mostrar" at bounding box center [794, 101] width 50 height 20
click at [788, 99] on button "Mostrar" at bounding box center [794, 101] width 50 height 20
click at [736, 221] on div "Exportar [.mp4] Me Voy De Fiesta! Dany BPM Mostrar Crear Karaoke Me Voy De Fies…" at bounding box center [706, 258] width 270 height 380
click at [369, 20] on button "Crear" at bounding box center [356, 20] width 50 height 20
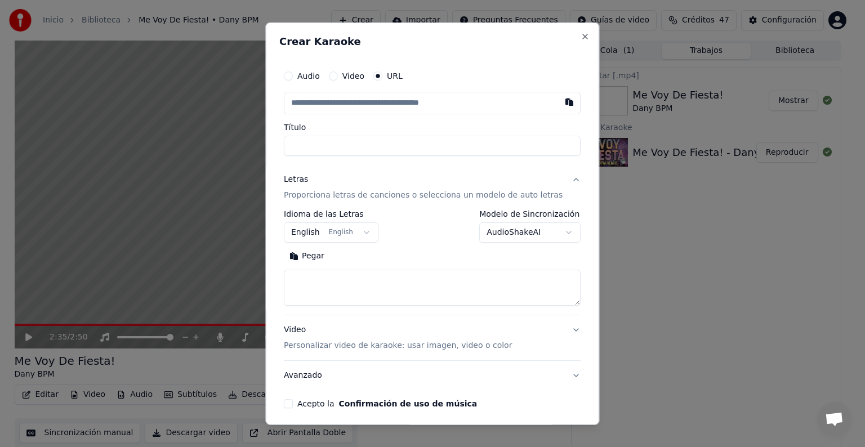
click at [338, 75] on button "Video" at bounding box center [333, 76] width 9 height 9
click at [350, 105] on div "Seleccionar archivo" at bounding box center [331, 102] width 95 height 20
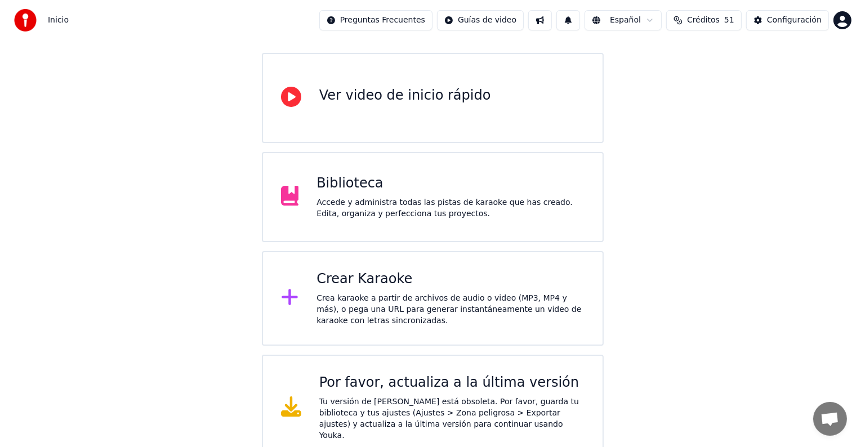
scroll to position [94, 0]
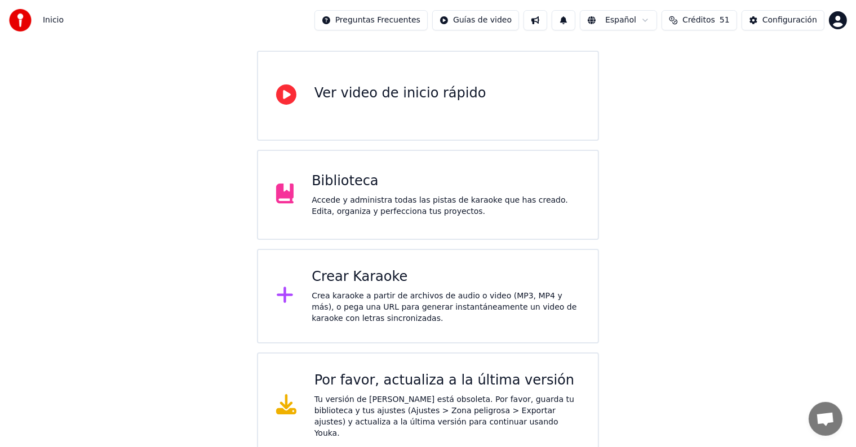
click at [444, 277] on div "Crear Karaoke" at bounding box center [446, 277] width 268 height 18
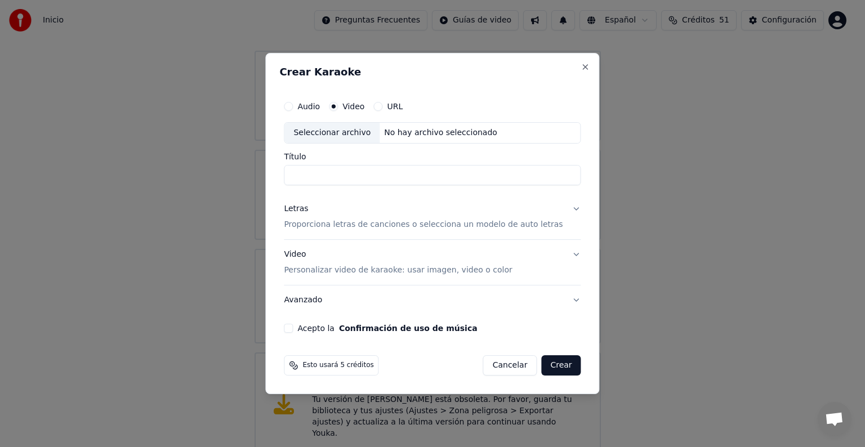
click at [345, 128] on div "Seleccionar archivo" at bounding box center [331, 133] width 95 height 20
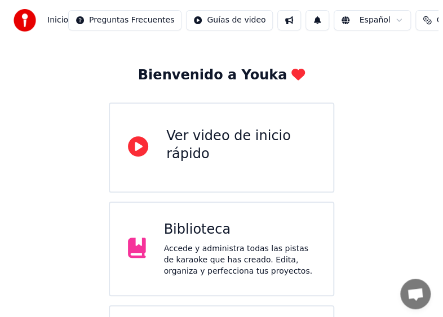
scroll to position [169, 0]
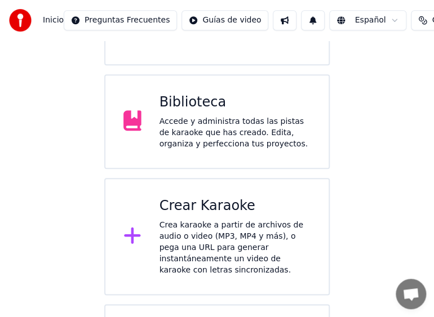
click at [193, 207] on div "Crear Karaoke" at bounding box center [235, 206] width 152 height 18
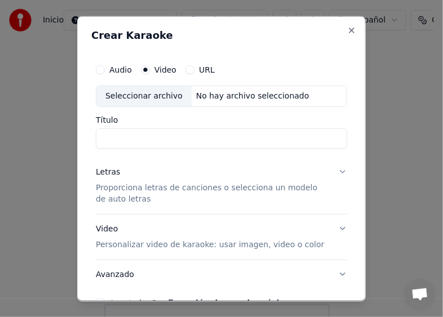
click at [131, 100] on div "Seleccionar archivo" at bounding box center [143, 96] width 95 height 20
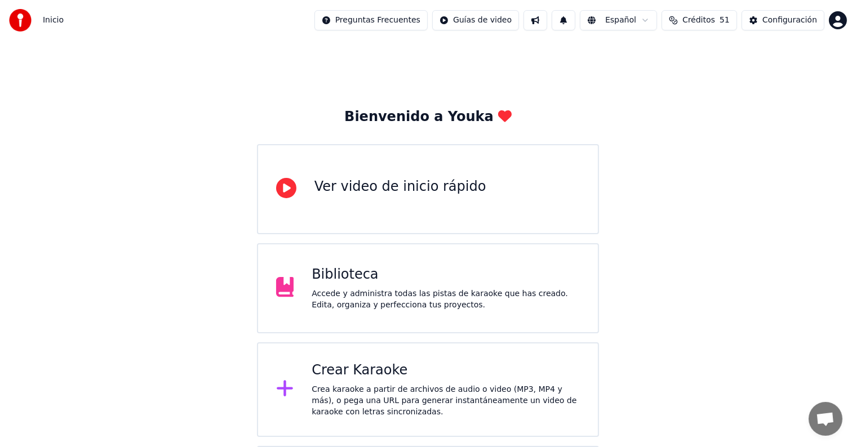
click at [369, 399] on div "Crea karaoke a partir de archivos de audio o video (MP3, MP4 y más), o pega una…" at bounding box center [446, 401] width 268 height 34
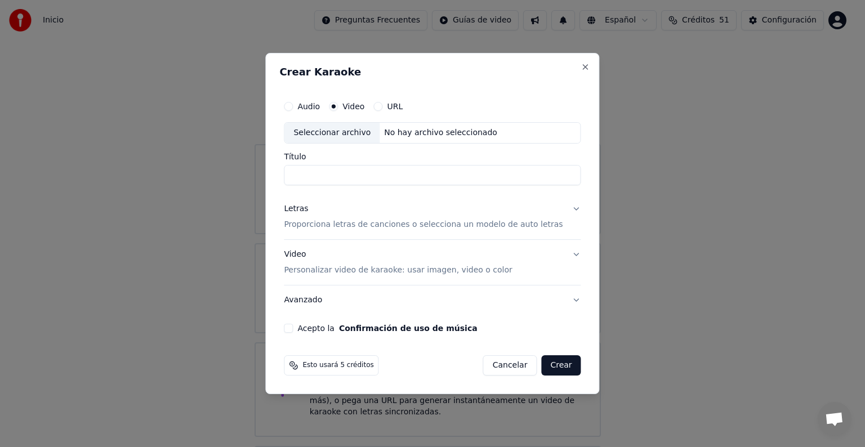
click at [345, 140] on div "Seleccionar archivo" at bounding box center [331, 133] width 95 height 20
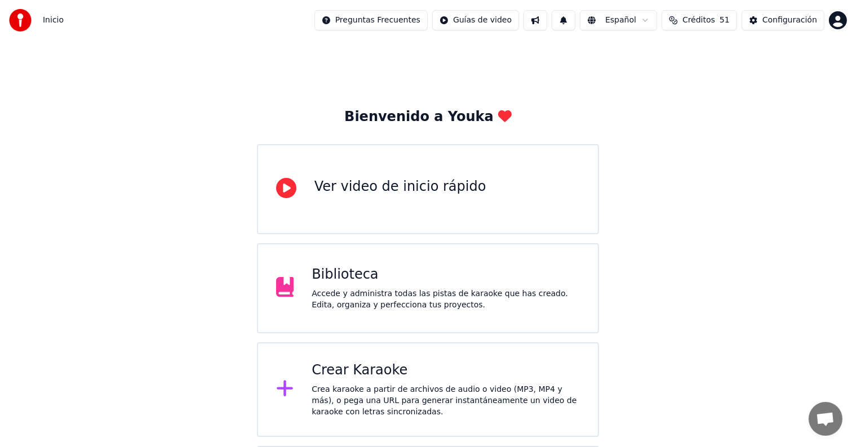
click at [304, 383] on div "Crear Karaoke Crea karaoke a partir de archivos de audio o video (MP3, MP4 y má…" at bounding box center [428, 390] width 343 height 95
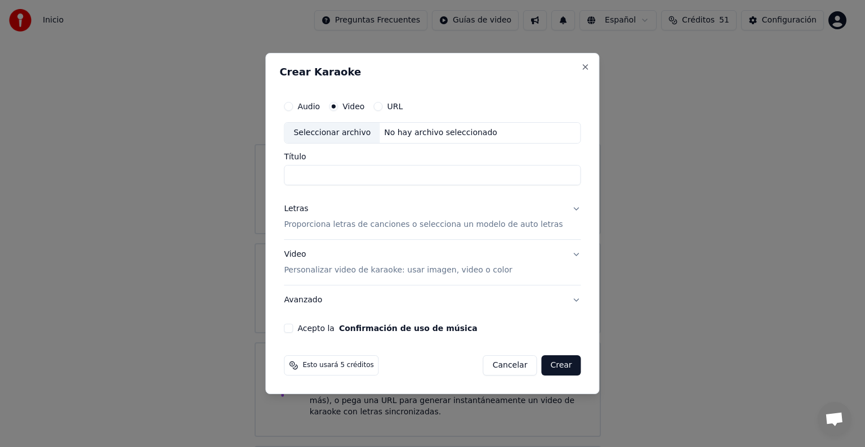
click at [343, 131] on div "Seleccionar archivo" at bounding box center [331, 133] width 95 height 20
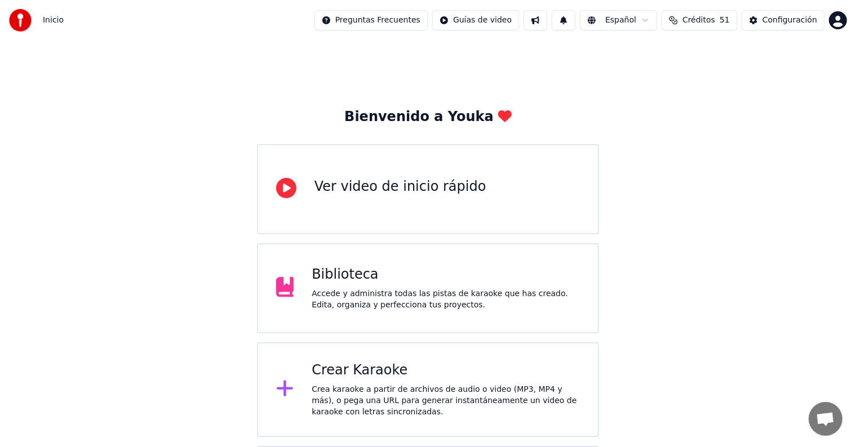
click at [325, 403] on div "Crea karaoke a partir de archivos de audio o video (MP3, MP4 y más), o pega una…" at bounding box center [446, 401] width 268 height 34
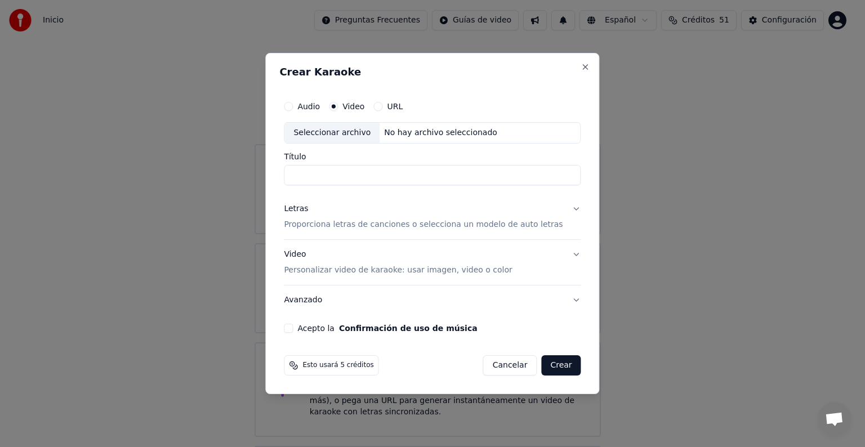
click at [365, 129] on div "Seleccionar archivo" at bounding box center [331, 133] width 95 height 20
type input "**********"
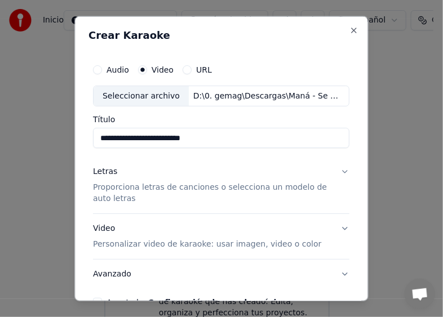
drag, startPoint x: 29, startPoint y: 95, endPoint x: 52, endPoint y: 88, distance: 24.1
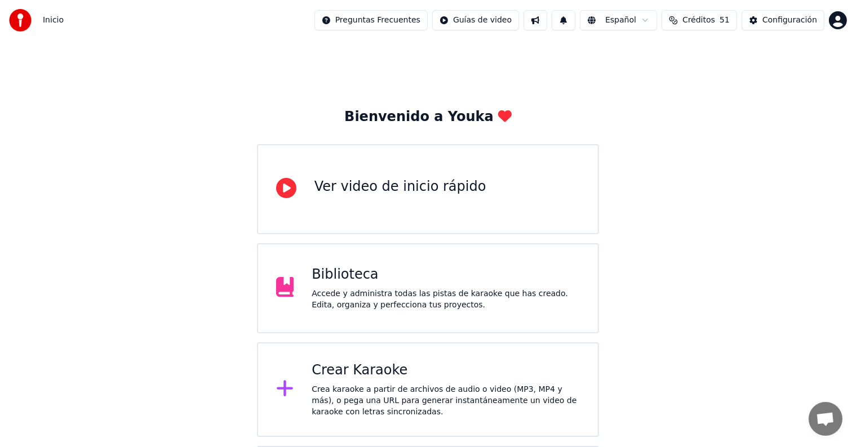
click at [363, 370] on div "Crear Karaoke" at bounding box center [446, 371] width 268 height 18
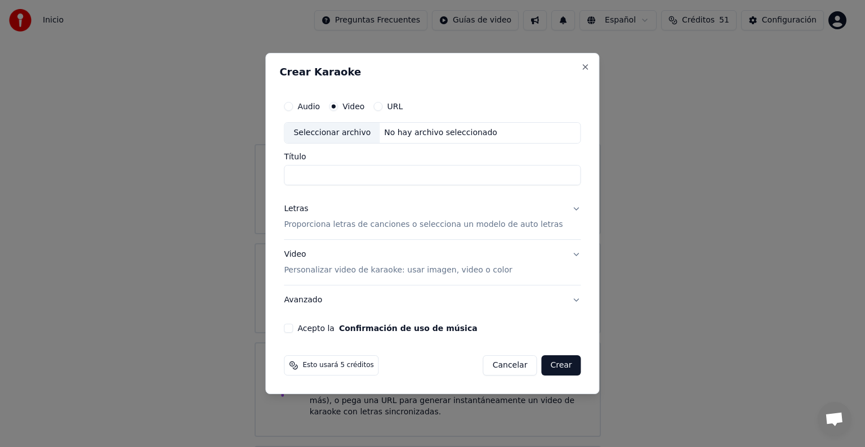
click at [345, 134] on div "Seleccionar archivo" at bounding box center [331, 133] width 95 height 20
type input "**********"
click at [329, 223] on p "Proporciona letras de canciones o selecciona un modelo de auto letras" at bounding box center [423, 224] width 279 height 11
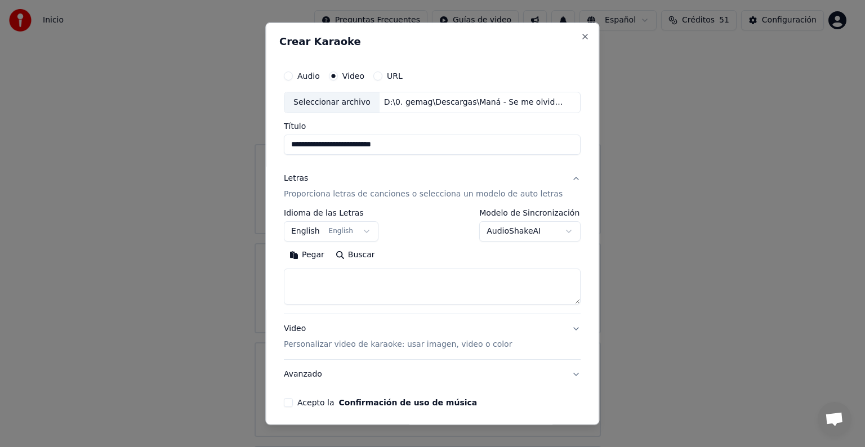
click at [324, 232] on button "English English" at bounding box center [331, 231] width 95 height 20
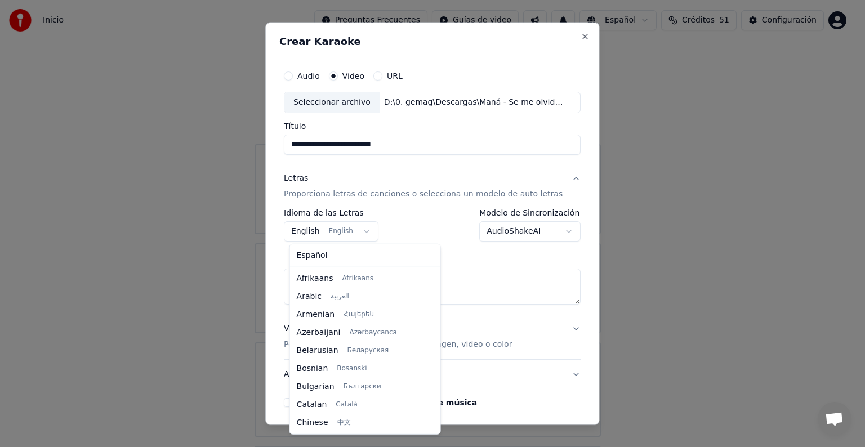
scroll to position [90, 0]
select select "**"
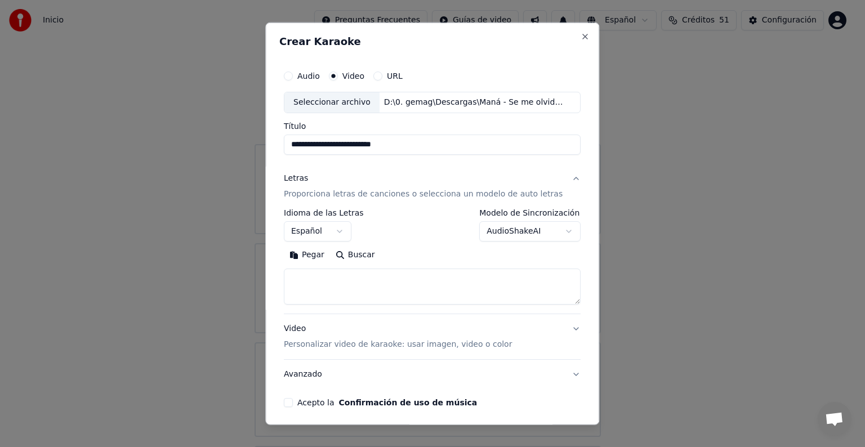
click at [313, 275] on textarea at bounding box center [432, 287] width 297 height 36
paste textarea "**********"
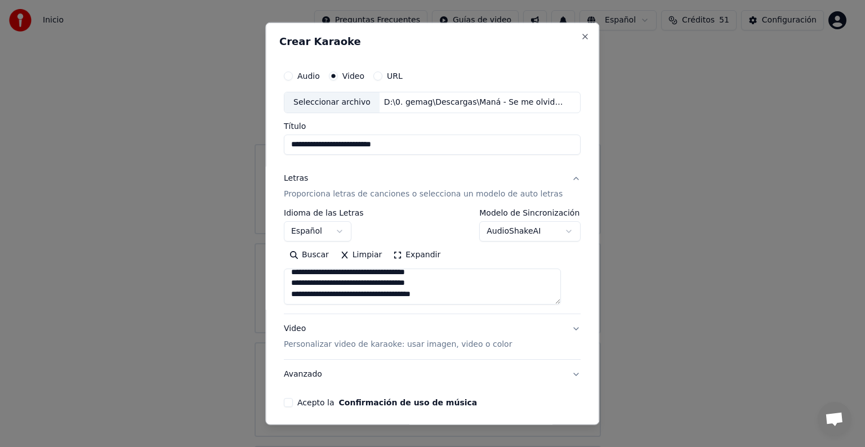
scroll to position [334, 0]
type textarea "**********"
click at [293, 401] on button "Acepto la Confirmación de uso de música" at bounding box center [288, 402] width 9 height 9
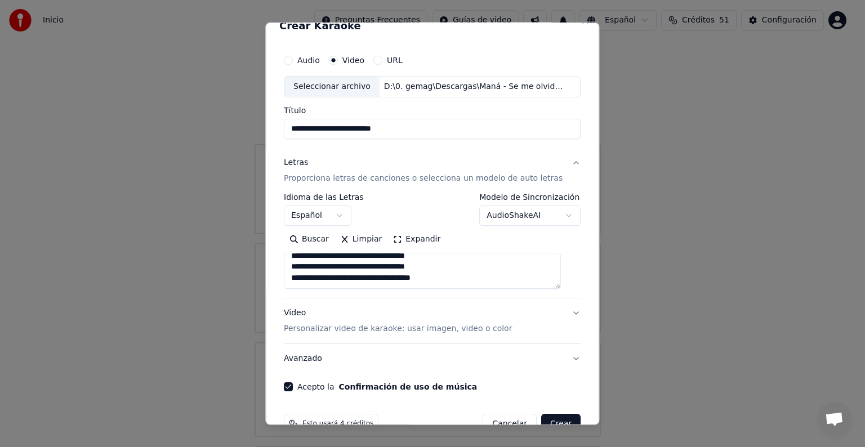
scroll to position [43, 0]
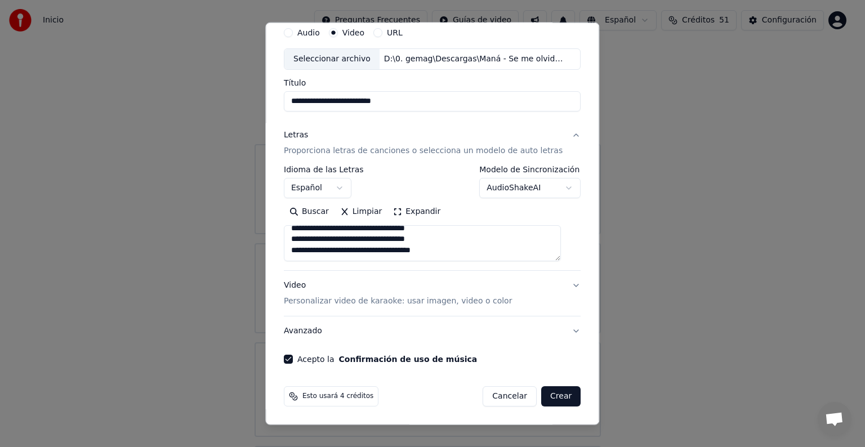
click at [552, 400] on button "Crear" at bounding box center [560, 396] width 39 height 20
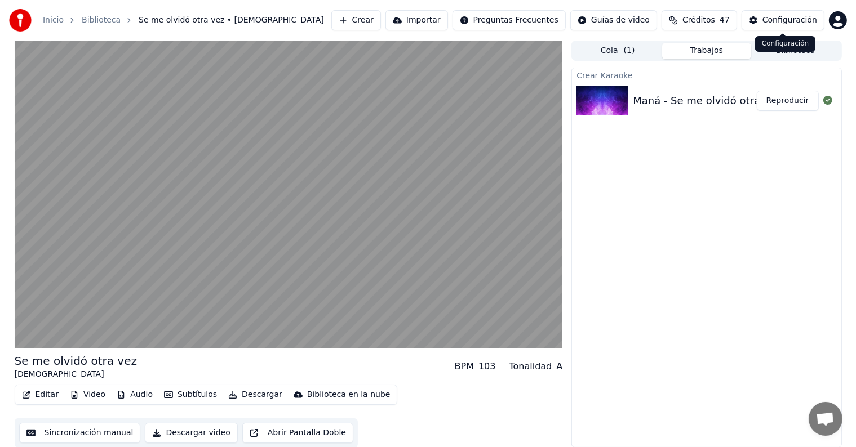
click at [789, 23] on div "Configuración" at bounding box center [789, 20] width 55 height 11
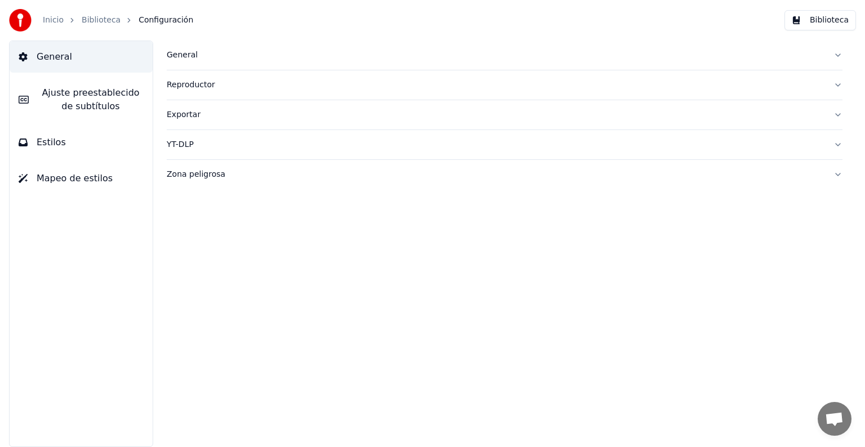
click at [126, 93] on span "Ajuste preestablecido de subtítulos" at bounding box center [91, 99] width 106 height 27
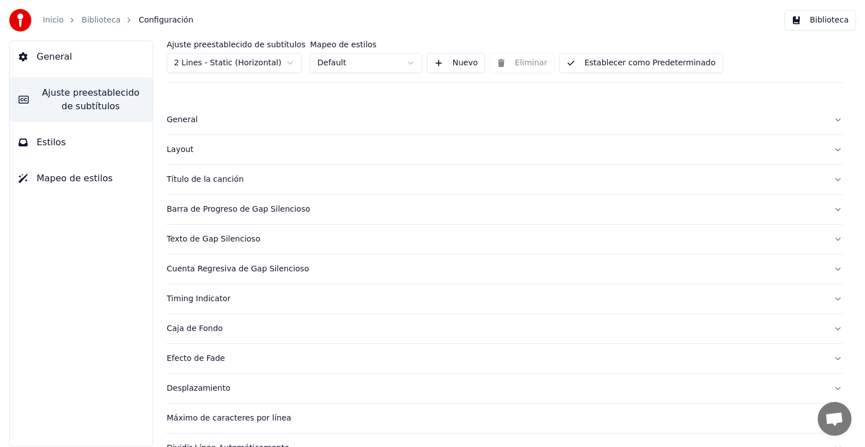
click at [195, 185] on button "Título de la canción" at bounding box center [505, 179] width 676 height 29
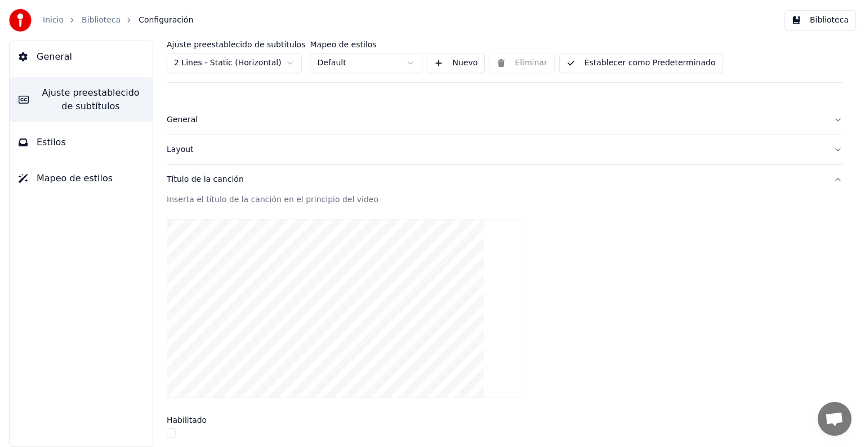
click at [170, 435] on button "button" at bounding box center [171, 433] width 9 height 9
click at [97, 20] on link "Biblioteca" at bounding box center [101, 20] width 39 height 11
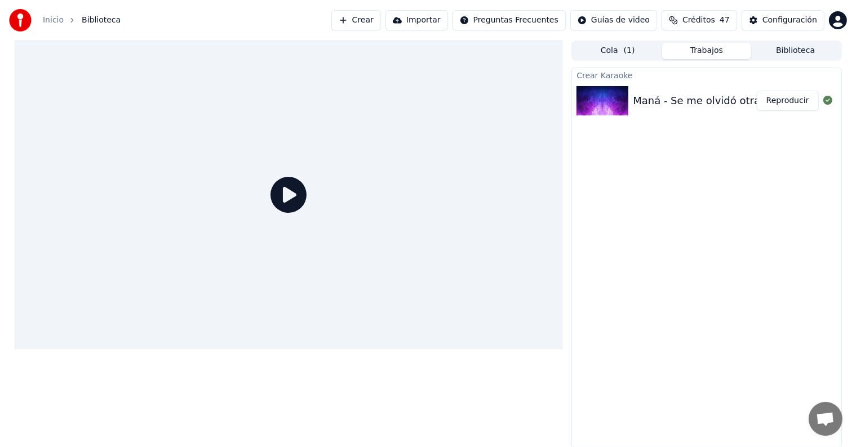
click at [786, 87] on div "Maná - Se me olvidó otra vez Reproducir" at bounding box center [706, 101] width 269 height 38
click at [785, 95] on button "Reproducir" at bounding box center [788, 101] width 62 height 20
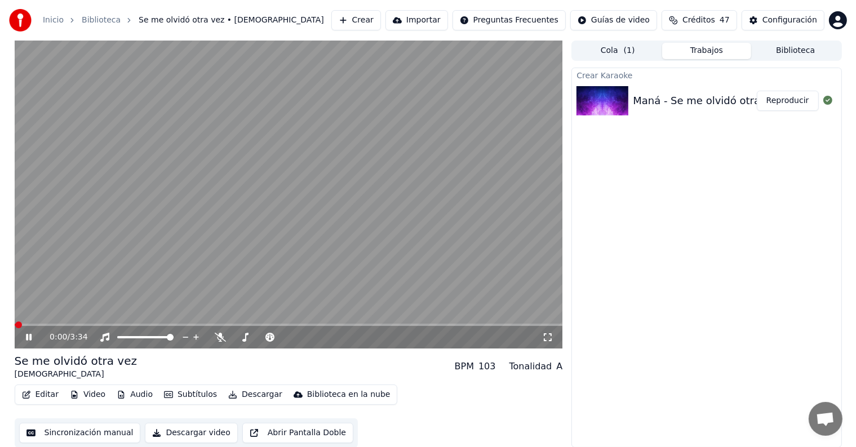
click at [219, 341] on icon at bounding box center [220, 337] width 11 height 9
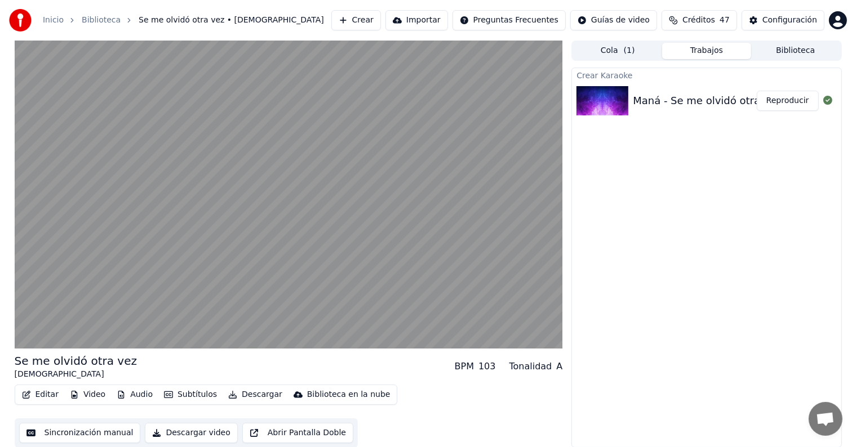
click at [235, 393] on button "Descargar" at bounding box center [255, 395] width 63 height 16
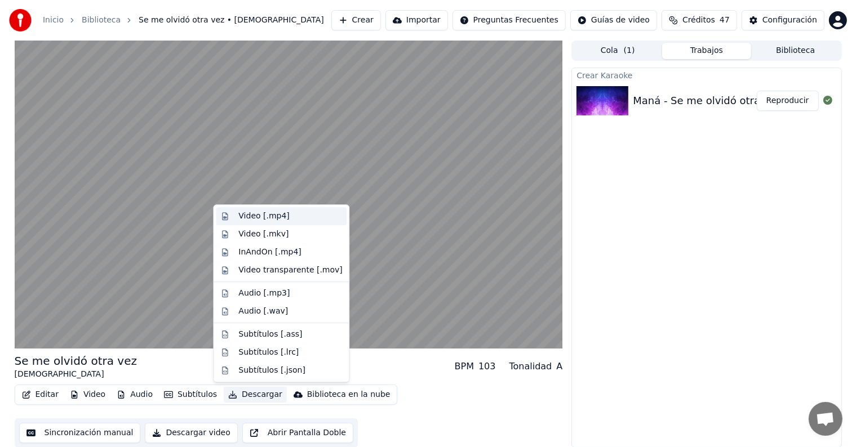
click at [265, 215] on div "Video [.mp4]" at bounding box center [263, 216] width 51 height 11
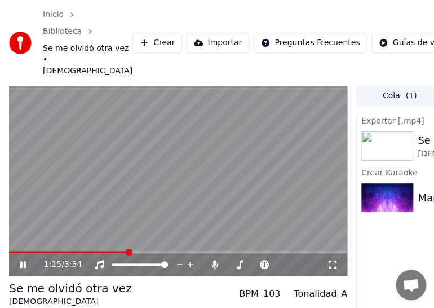
click at [214, 180] on video at bounding box center [178, 181] width 338 height 190
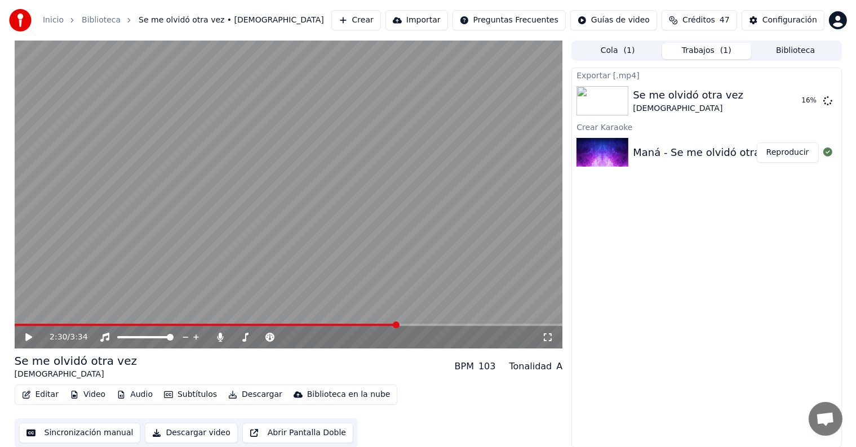
click at [398, 328] on span at bounding box center [396, 325] width 7 height 7
click at [382, 215] on video at bounding box center [289, 195] width 548 height 308
click at [455, 324] on span at bounding box center [289, 325] width 548 height 2
click at [304, 212] on video at bounding box center [289, 195] width 548 height 308
click at [804, 97] on button "Mostrar" at bounding box center [794, 101] width 50 height 20
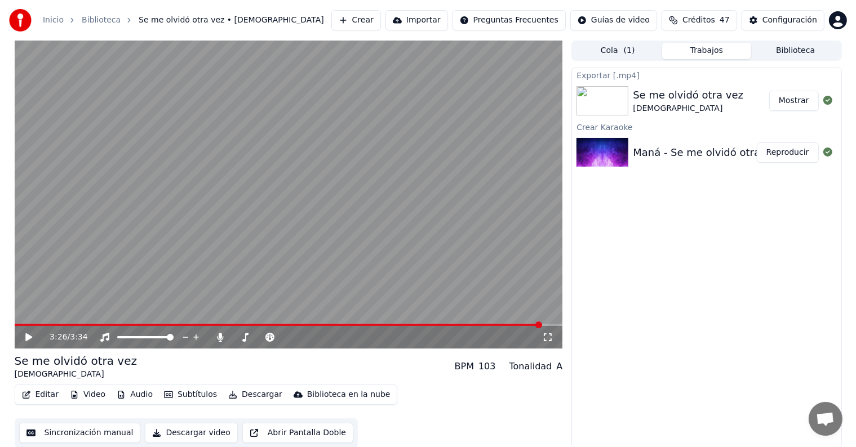
click at [784, 55] on button "Biblioteca" at bounding box center [795, 51] width 89 height 16
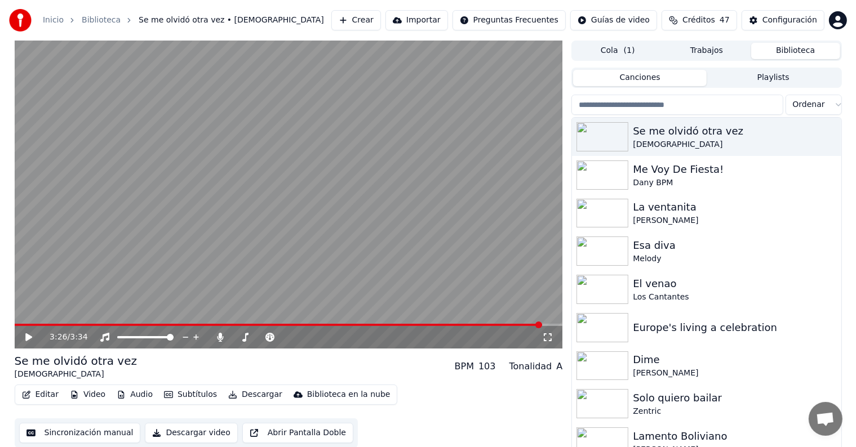
click at [690, 108] on input "search" at bounding box center [676, 105] width 211 height 20
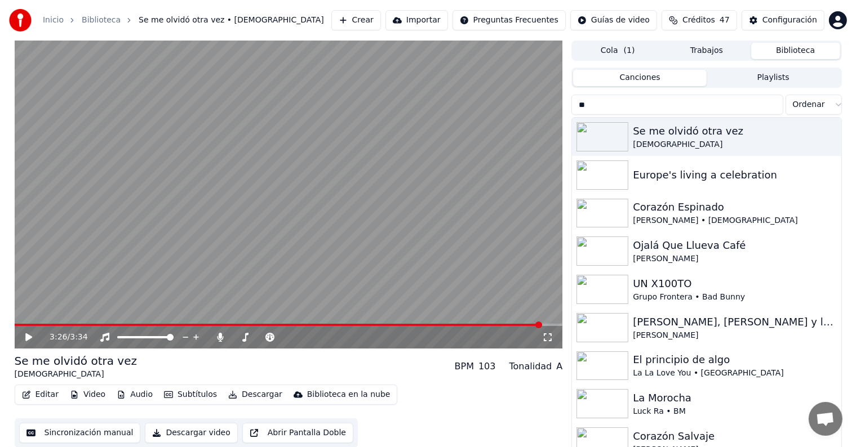
type input "*"
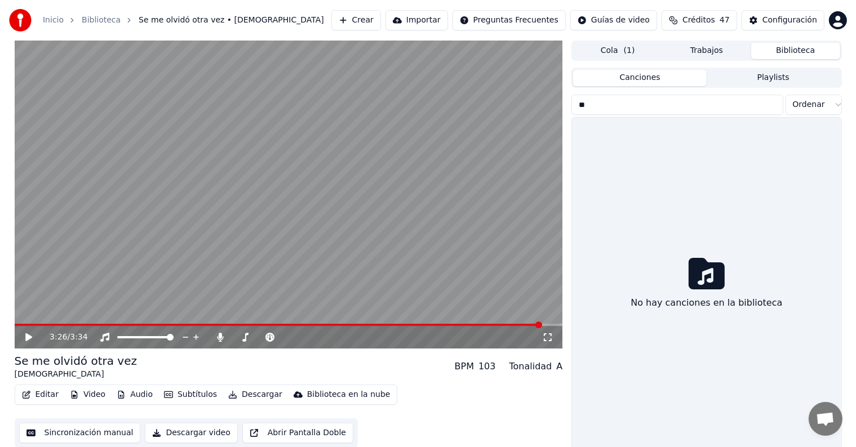
type input "*"
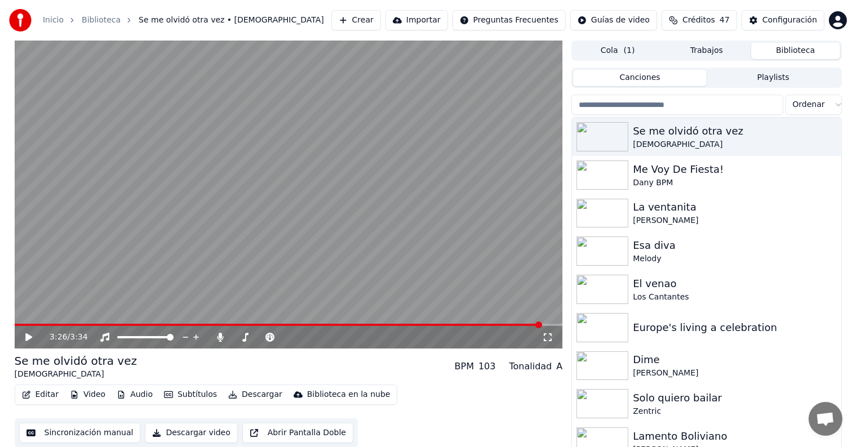
click at [372, 16] on button "Crear" at bounding box center [356, 20] width 50 height 20
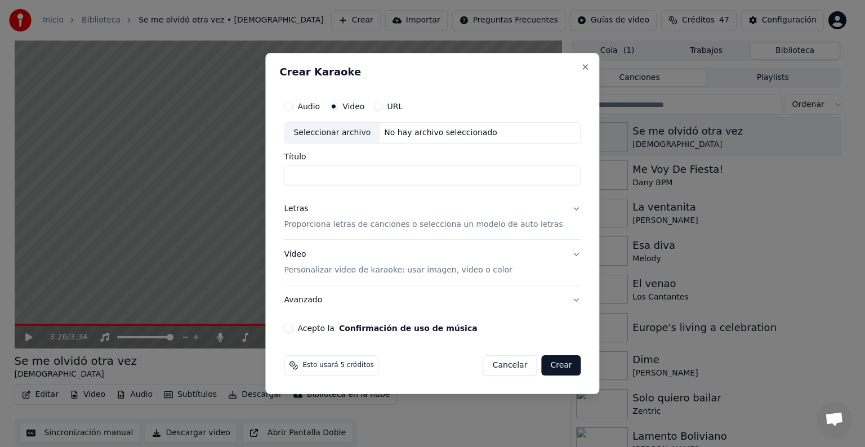
click at [327, 135] on div "Seleccionar archivo" at bounding box center [331, 133] width 95 height 20
type input "**********"
click at [318, 228] on p "Proporciona letras de canciones o selecciona un modelo de auto letras" at bounding box center [423, 224] width 279 height 11
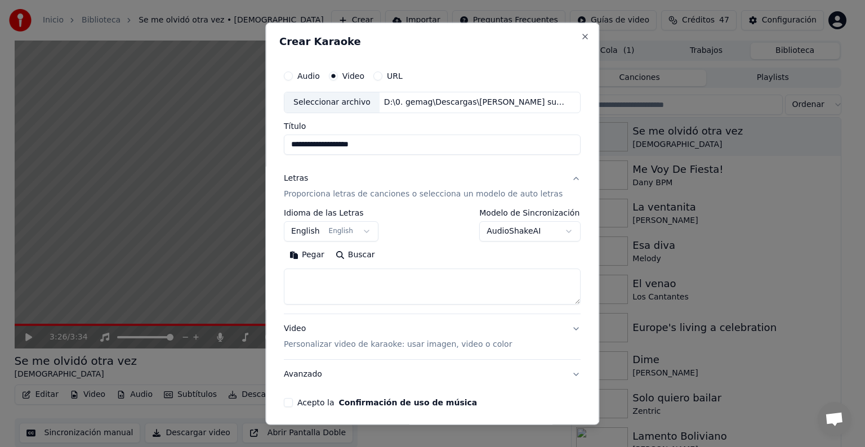
click at [314, 230] on button "English English" at bounding box center [331, 231] width 95 height 20
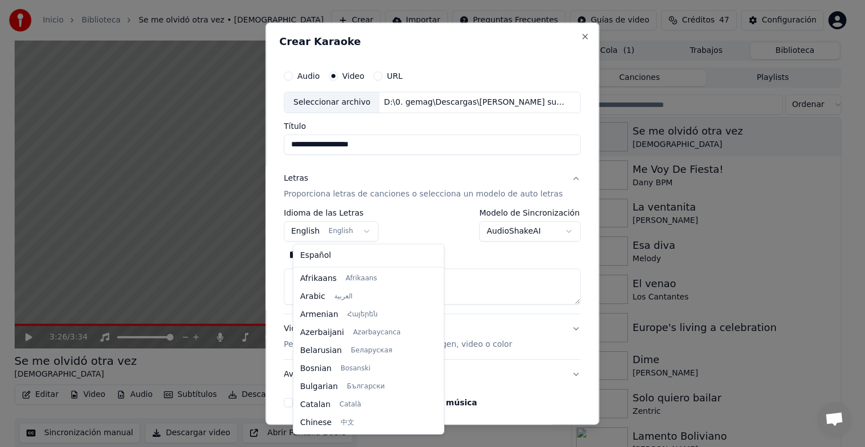
scroll to position [90, 0]
select select "**"
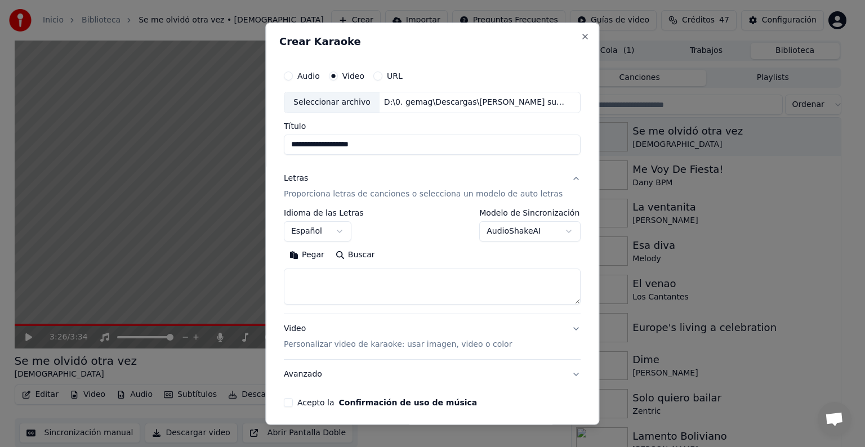
click at [322, 284] on textarea at bounding box center [432, 287] width 297 height 36
paste textarea "**********"
type textarea "**********"
click at [293, 406] on button "Acepto la Confirmación de uso de música" at bounding box center [288, 402] width 9 height 9
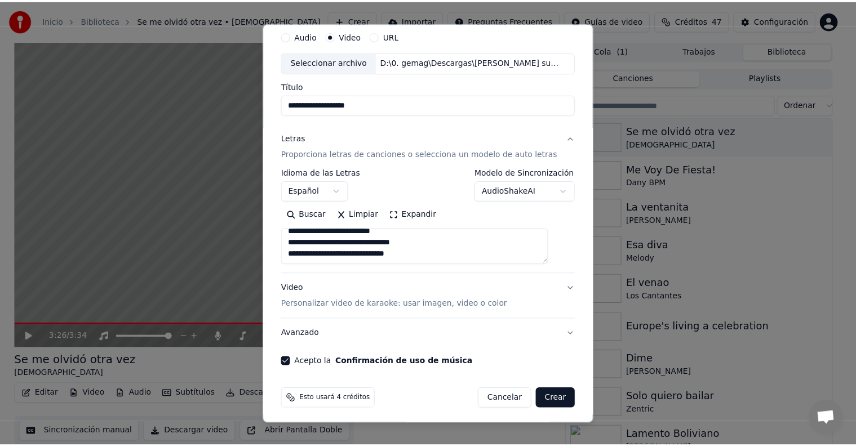
scroll to position [43, 0]
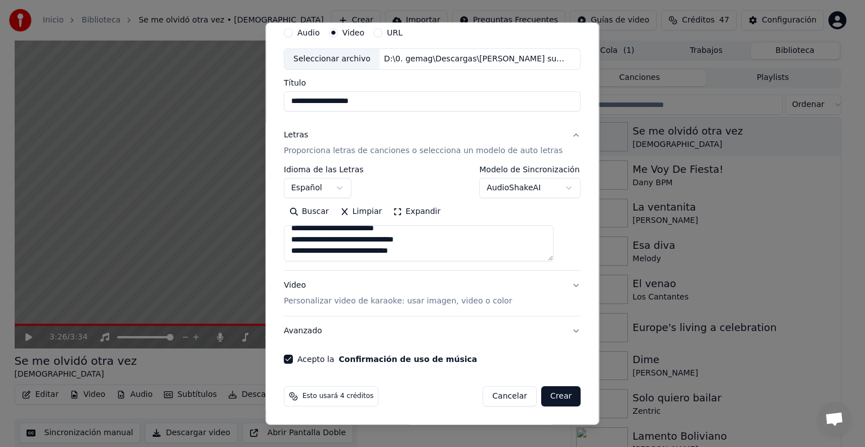
click at [541, 397] on button "Crear" at bounding box center [560, 396] width 39 height 20
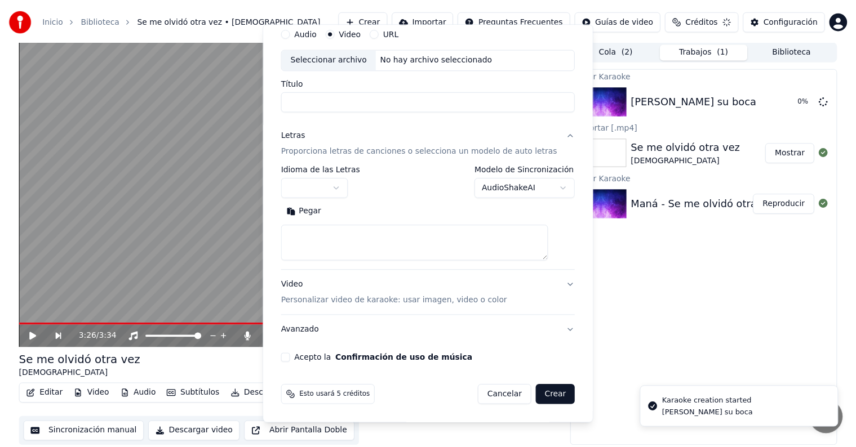
scroll to position [0, 0]
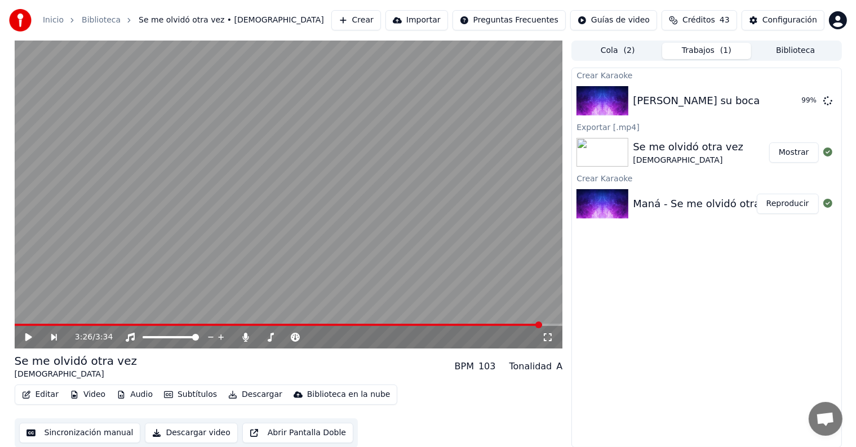
click at [723, 285] on div "Crear Karaoke [PERSON_NAME] su boca 99 % Exportar [.mp4] Se me olvidó otra vez …" at bounding box center [706, 258] width 270 height 380
click at [713, 278] on div "Crear Karaoke [PERSON_NAME] su boca 99 % Exportar [.mp4] Se me olvidó otra vez …" at bounding box center [706, 258] width 270 height 380
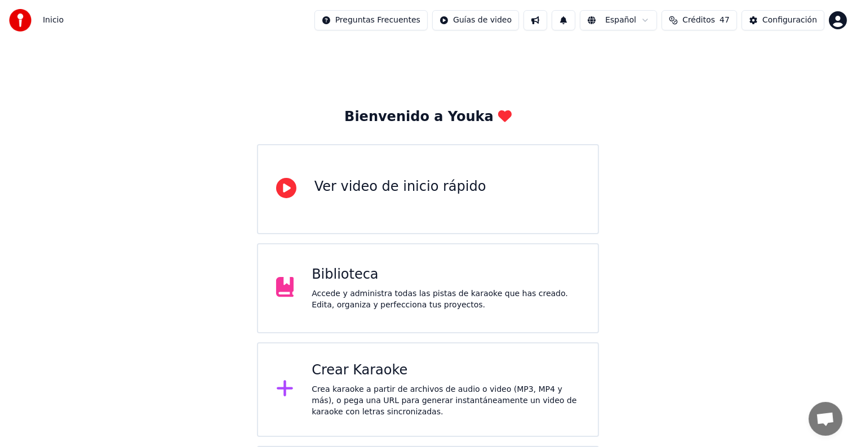
click at [351, 404] on div "Crea karaoke a partir de archivos de audio o video (MP3, MP4 y más), o pega una…" at bounding box center [446, 401] width 268 height 34
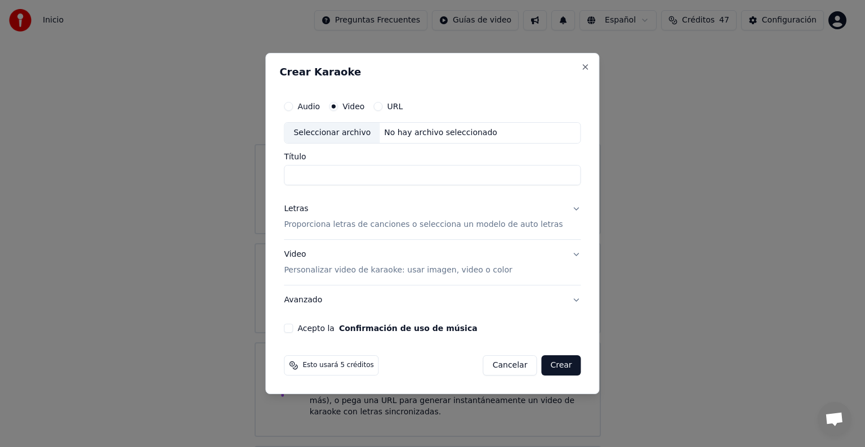
click at [339, 137] on div "Seleccionar archivo" at bounding box center [331, 133] width 95 height 20
type input "**********"
click at [340, 221] on p "Proporciona letras de canciones o selecciona un modelo de auto letras" at bounding box center [423, 224] width 279 height 11
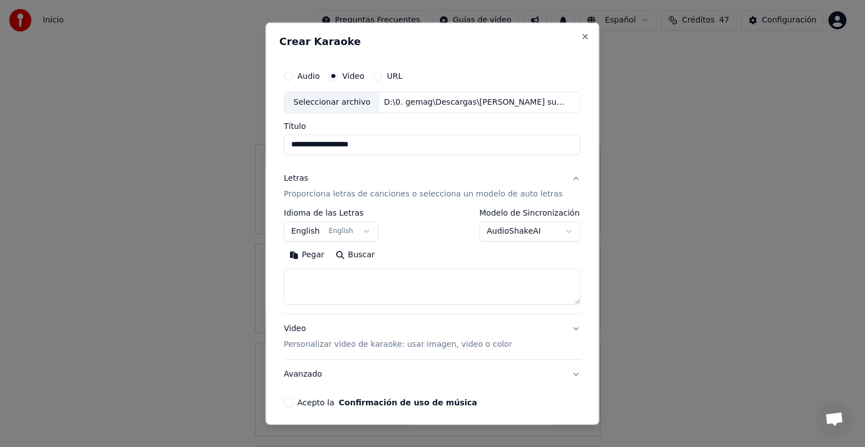
click at [315, 230] on button "English English" at bounding box center [331, 231] width 95 height 20
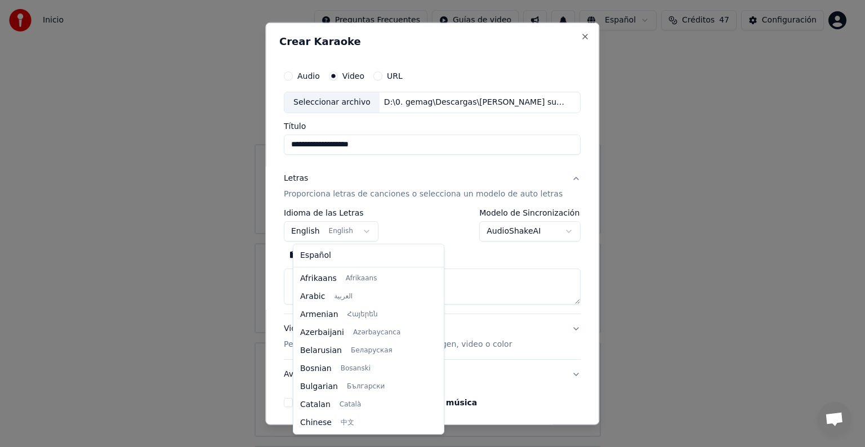
scroll to position [90, 0]
select select "**"
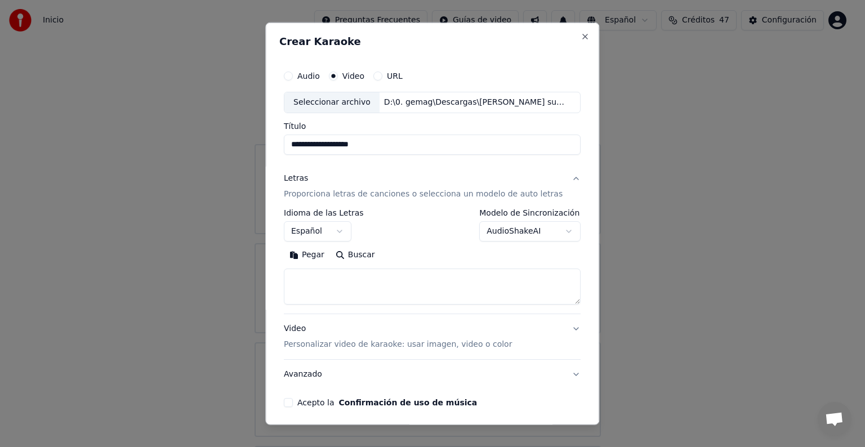
click at [340, 291] on textarea at bounding box center [432, 287] width 297 height 36
paste textarea "**********"
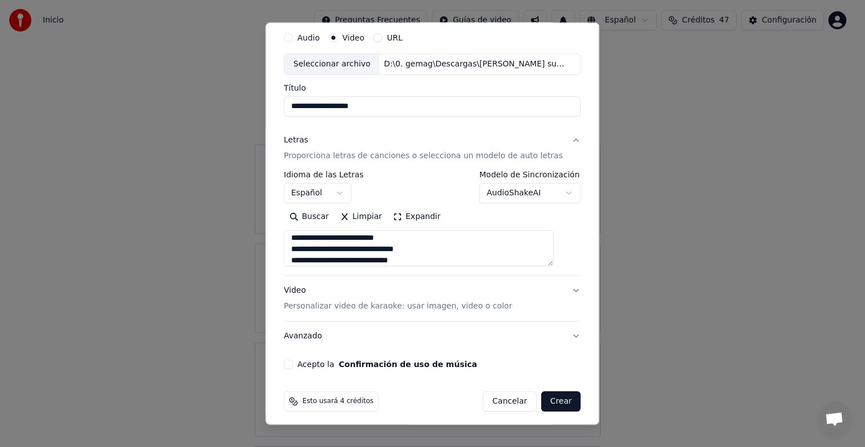
scroll to position [43, 0]
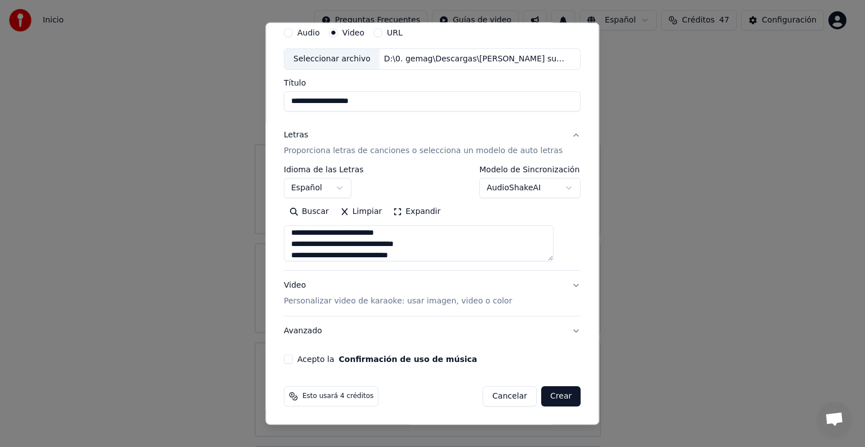
type textarea "**********"
click at [293, 361] on button "Acepto la Confirmación de uso de música" at bounding box center [288, 359] width 9 height 9
click at [541, 397] on button "Crear" at bounding box center [560, 396] width 39 height 20
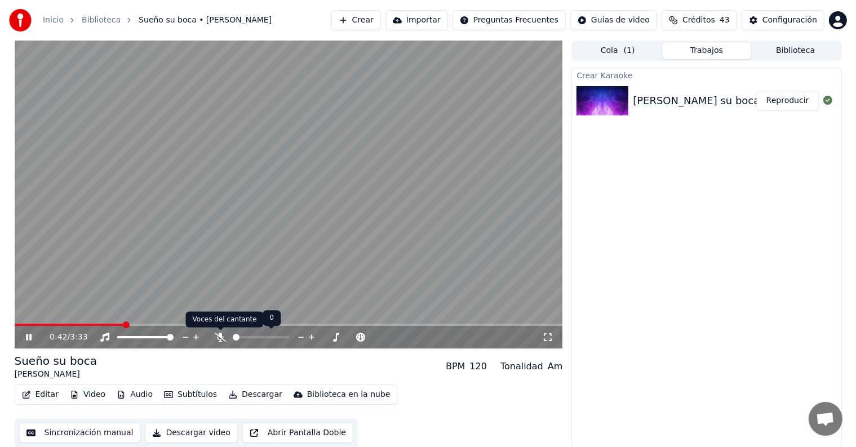
click at [221, 335] on icon at bounding box center [220, 337] width 11 height 9
click at [15, 322] on span at bounding box center [18, 325] width 7 height 7
click at [231, 250] on video at bounding box center [289, 195] width 548 height 308
click at [278, 157] on video at bounding box center [289, 195] width 548 height 308
click at [241, 395] on button "Descargar" at bounding box center [255, 395] width 63 height 16
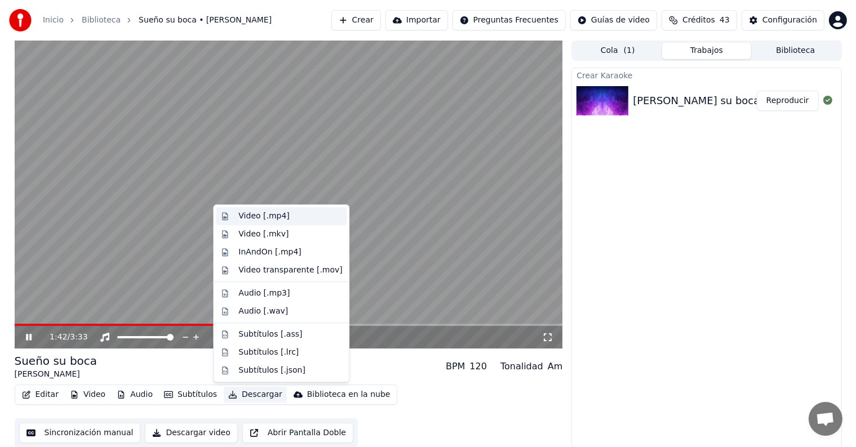
click at [282, 218] on div "Video [.mp4]" at bounding box center [263, 216] width 51 height 11
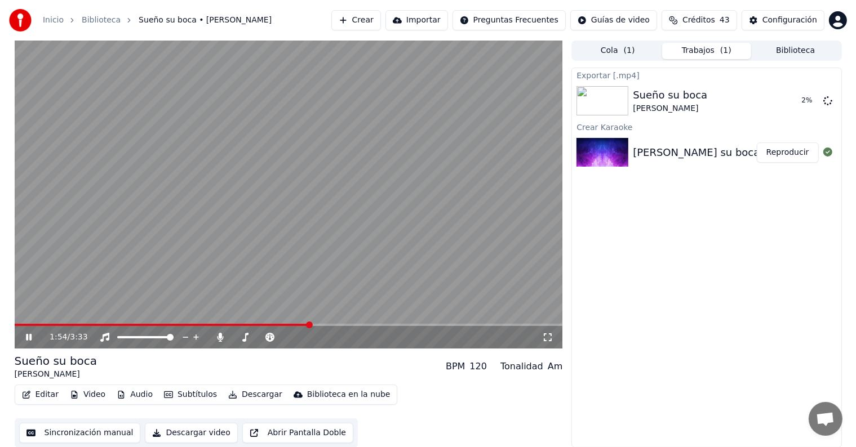
click at [269, 245] on video at bounding box center [289, 195] width 548 height 308
click at [297, 216] on video at bounding box center [289, 195] width 548 height 308
click at [321, 205] on video at bounding box center [289, 195] width 548 height 308
click at [245, 263] on video at bounding box center [289, 195] width 548 height 308
click at [335, 323] on video at bounding box center [289, 195] width 548 height 308
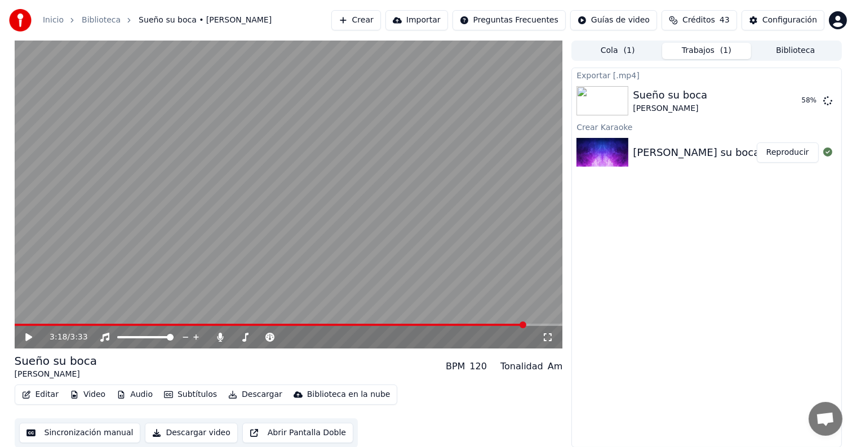
click at [331, 326] on span at bounding box center [271, 325] width 512 height 2
click at [27, 334] on icon at bounding box center [28, 338] width 7 height 8
click at [830, 99] on icon at bounding box center [827, 100] width 9 height 9
click at [377, 295] on video at bounding box center [289, 195] width 548 height 308
click at [31, 394] on button "Editar" at bounding box center [40, 395] width 46 height 16
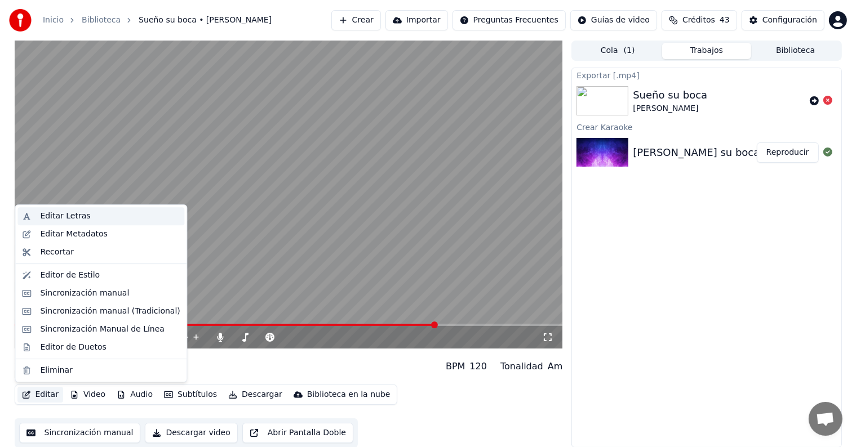
click at [70, 217] on div "Editar Letras" at bounding box center [65, 216] width 50 height 11
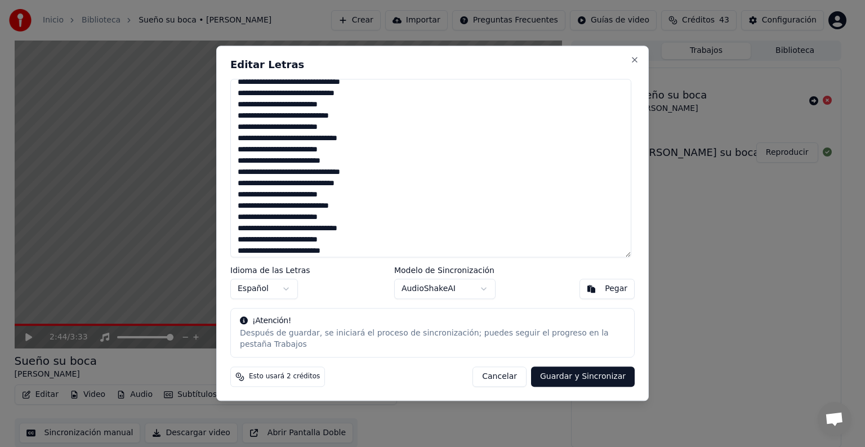
scroll to position [417, 0]
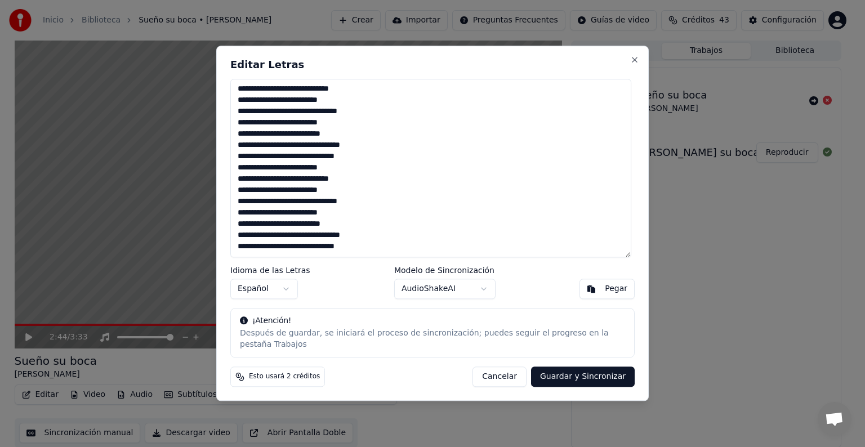
click at [628, 63] on div "Editar Letras Idioma de las Letras Español Modelo de Sincronización AudioShakeA…" at bounding box center [432, 223] width 433 height 355
click at [493, 373] on button "Cancelar" at bounding box center [500, 377] width 54 height 20
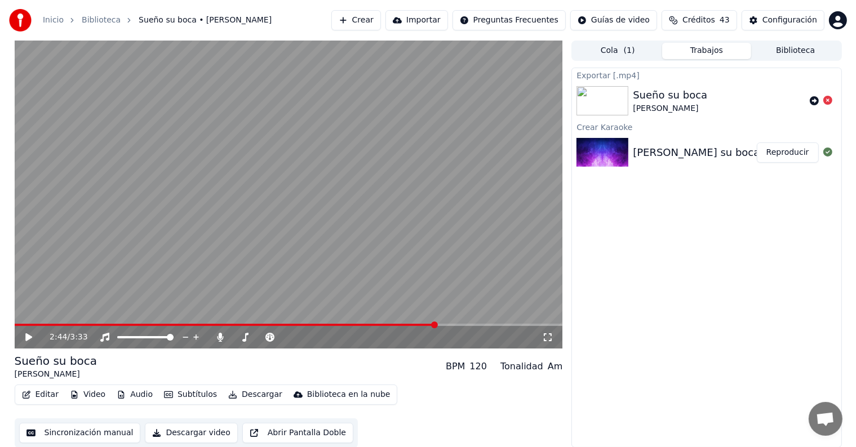
drag, startPoint x: 312, startPoint y: 320, endPoint x: 348, endPoint y: 318, distance: 36.7
click at [290, 328] on div "2:44 / 3:33" at bounding box center [289, 195] width 548 height 308
click at [355, 326] on span at bounding box center [226, 325] width 423 height 2
click at [367, 324] on span at bounding box center [365, 325] width 7 height 7
click at [349, 271] on video at bounding box center [289, 195] width 548 height 308
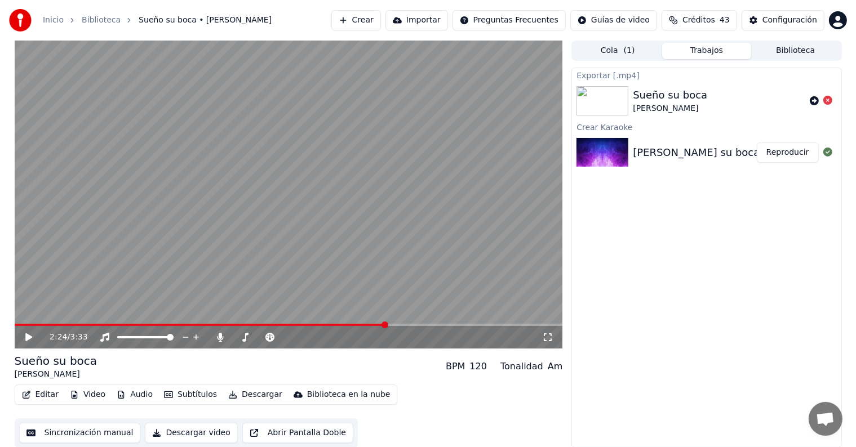
click at [372, 324] on div "2:24 / 3:33" at bounding box center [289, 195] width 548 height 308
click at [375, 324] on span at bounding box center [201, 325] width 372 height 2
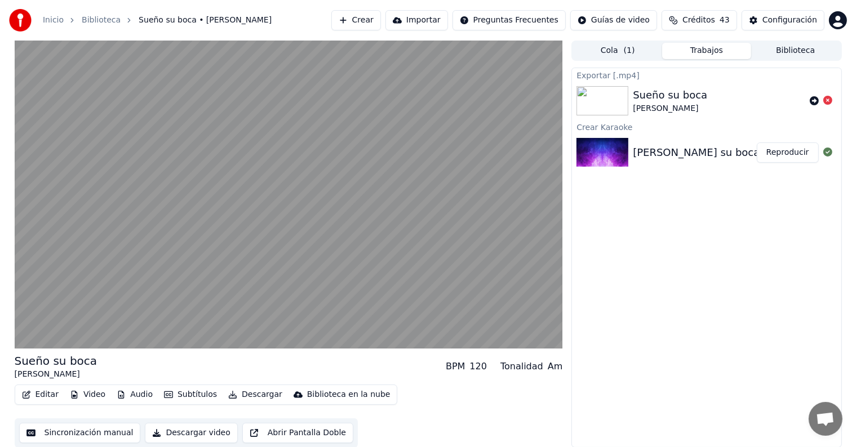
click at [312, 255] on video at bounding box center [289, 195] width 548 height 308
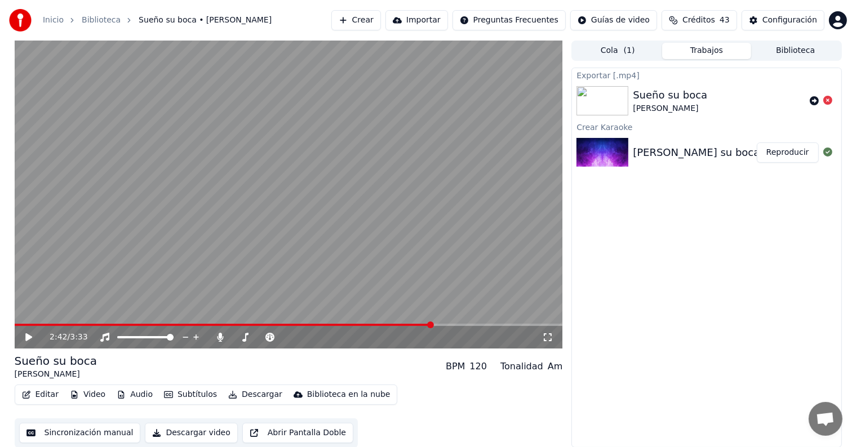
click at [48, 395] on button "Editar" at bounding box center [40, 395] width 46 height 16
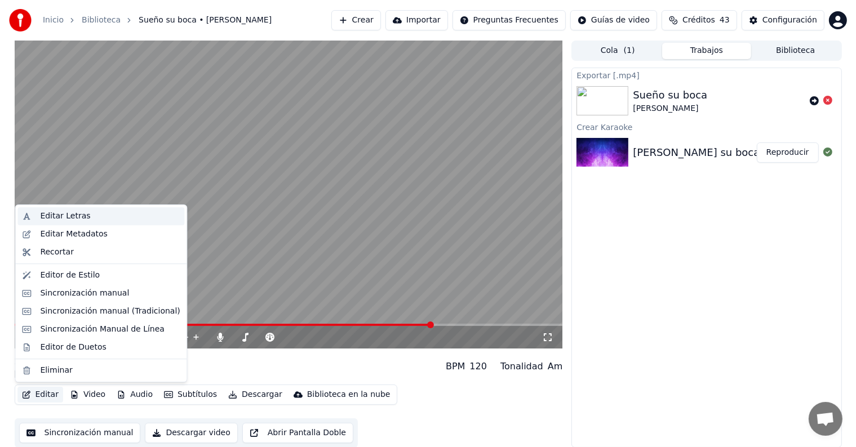
click at [80, 215] on div "Editar Letras" at bounding box center [65, 216] width 50 height 11
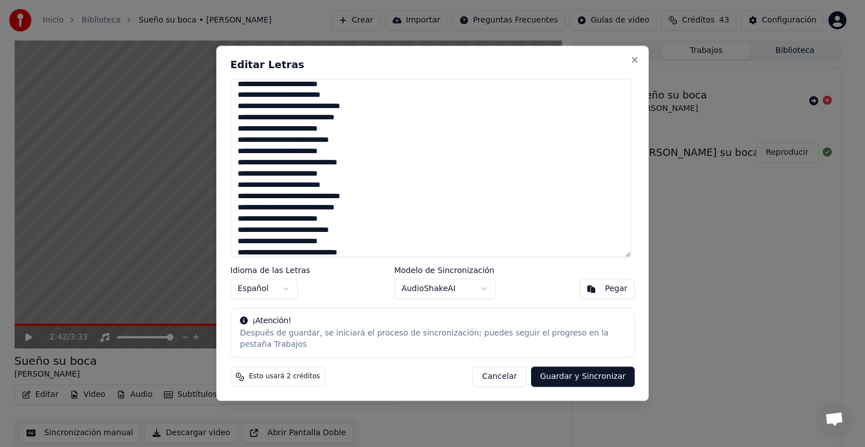
scroll to position [361, 0]
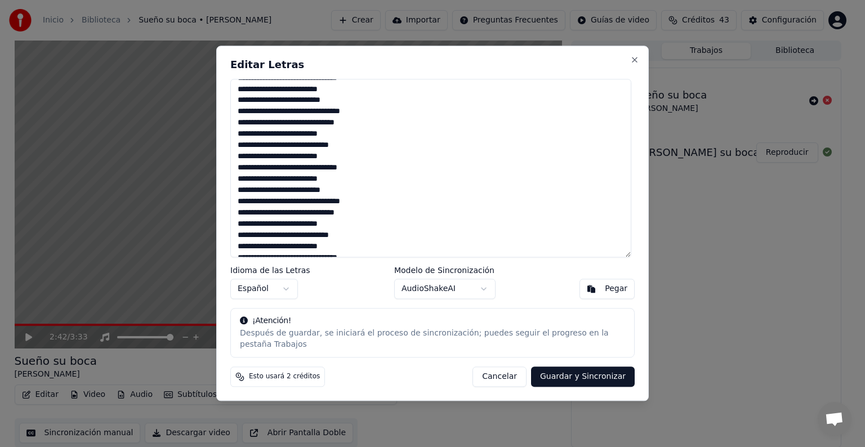
drag, startPoint x: 311, startPoint y: 185, endPoint x: 238, endPoint y: 188, distance: 72.7
click at [238, 188] on textarea at bounding box center [430, 168] width 401 height 179
drag, startPoint x: 318, startPoint y: 197, endPoint x: 236, endPoint y: 197, distance: 82.2
click at [236, 197] on textarea at bounding box center [430, 168] width 401 height 179
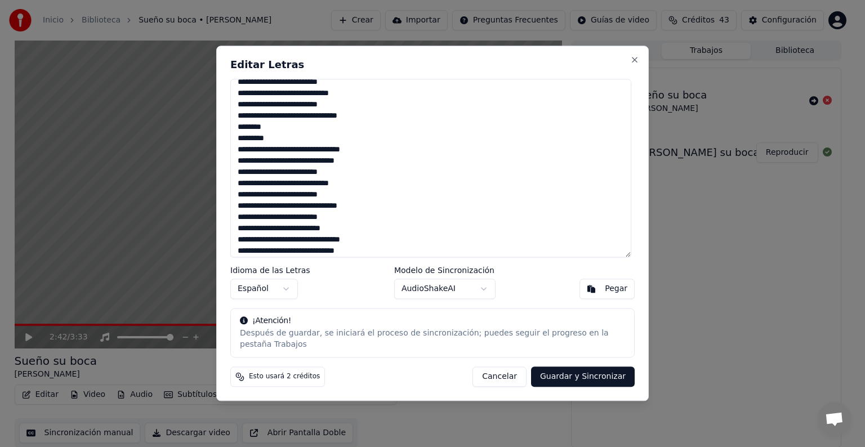
scroll to position [417, 0]
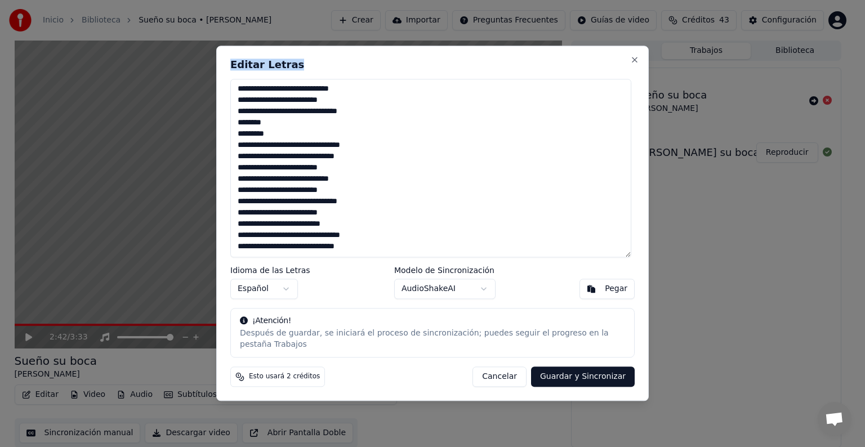
drag, startPoint x: 301, startPoint y: 62, endPoint x: 383, endPoint y: 83, distance: 84.4
click at [383, 83] on div "Editar Letras Idioma de las Letras Español Modelo de Sincronización AudioShakeA…" at bounding box center [432, 223] width 433 height 355
click at [632, 63] on button "Close" at bounding box center [634, 59] width 9 height 9
type textarea "**********"
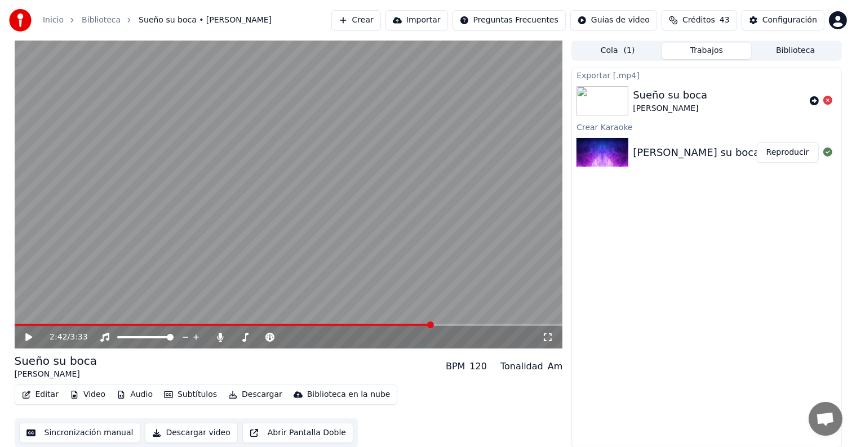
drag, startPoint x: 400, startPoint y: 322, endPoint x: 390, endPoint y: 326, distance: 10.7
click at [390, 326] on div "2:42 / 3:33" at bounding box center [289, 195] width 548 height 308
click at [367, 322] on video at bounding box center [289, 195] width 548 height 308
click at [353, 322] on video at bounding box center [289, 195] width 548 height 308
click at [356, 321] on video at bounding box center [289, 195] width 548 height 308
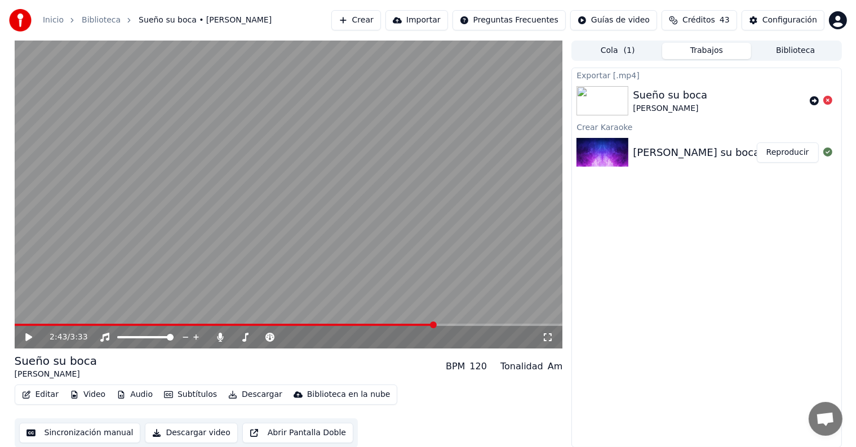
click at [318, 266] on video at bounding box center [289, 195] width 548 height 308
click at [318, 328] on span at bounding box center [317, 325] width 7 height 7
drag, startPoint x: 379, startPoint y: 322, endPoint x: 367, endPoint y: 323, distance: 11.3
click at [367, 323] on video at bounding box center [289, 195] width 548 height 308
click at [368, 323] on video at bounding box center [289, 195] width 548 height 308
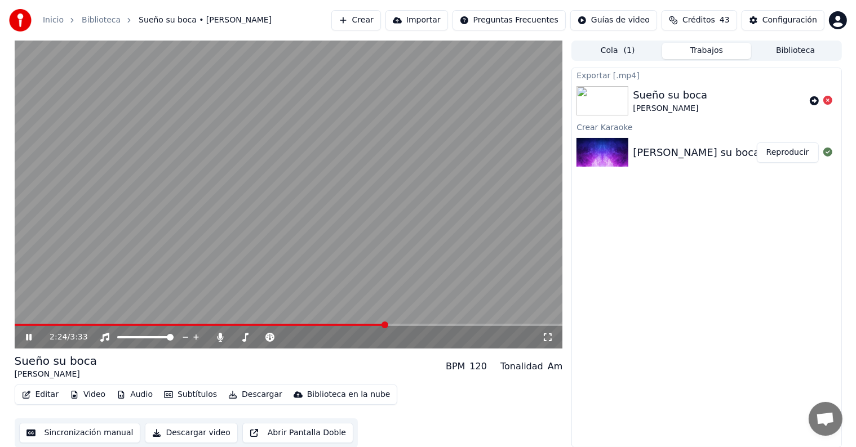
click at [375, 323] on video at bounding box center [289, 195] width 548 height 308
click at [370, 325] on span at bounding box center [370, 325] width 7 height 7
click at [367, 234] on video at bounding box center [289, 195] width 548 height 308
click at [239, 178] on video at bounding box center [289, 195] width 548 height 308
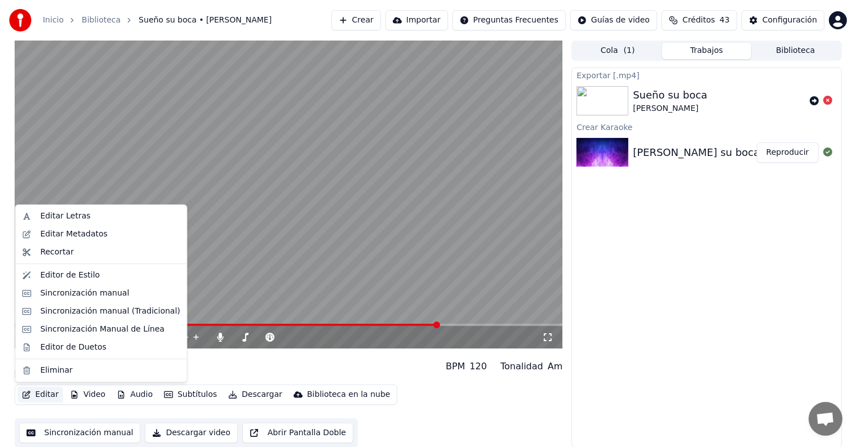
click at [43, 393] on button "Editar" at bounding box center [40, 395] width 46 height 16
click at [61, 221] on div "Editar Letras" at bounding box center [65, 216] width 50 height 11
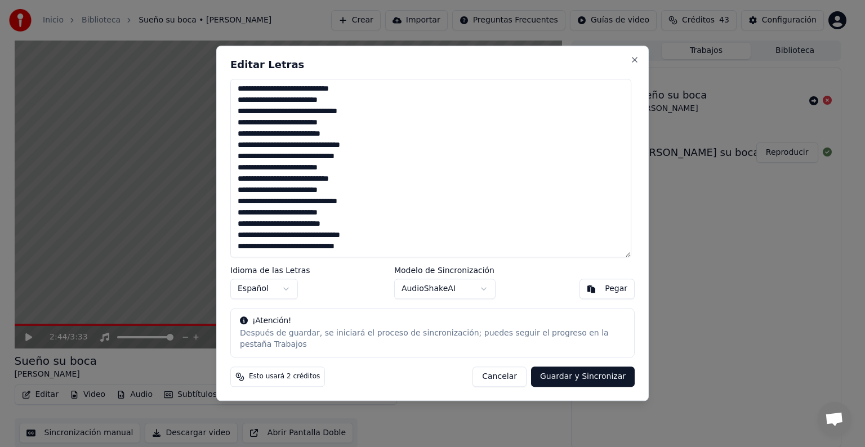
click at [356, 185] on textarea at bounding box center [430, 168] width 401 height 179
drag, startPoint x: 239, startPoint y: 174, endPoint x: 305, endPoint y: 178, distance: 65.5
click at [305, 178] on textarea at bounding box center [430, 168] width 401 height 179
click at [277, 163] on textarea at bounding box center [430, 168] width 401 height 179
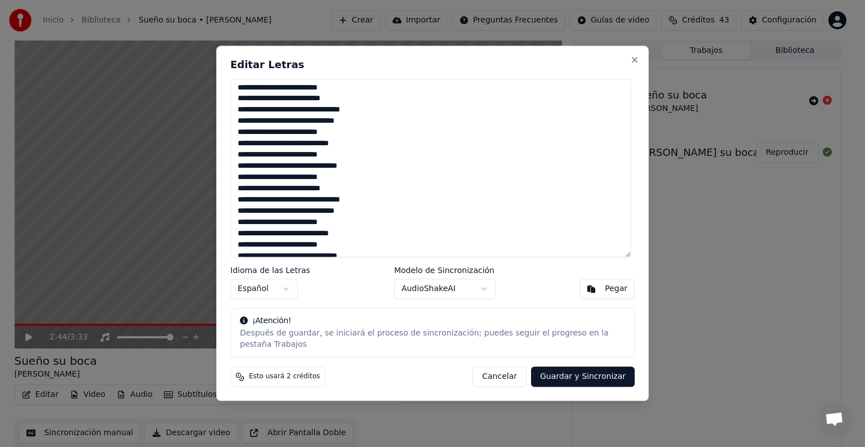
scroll to position [361, 0]
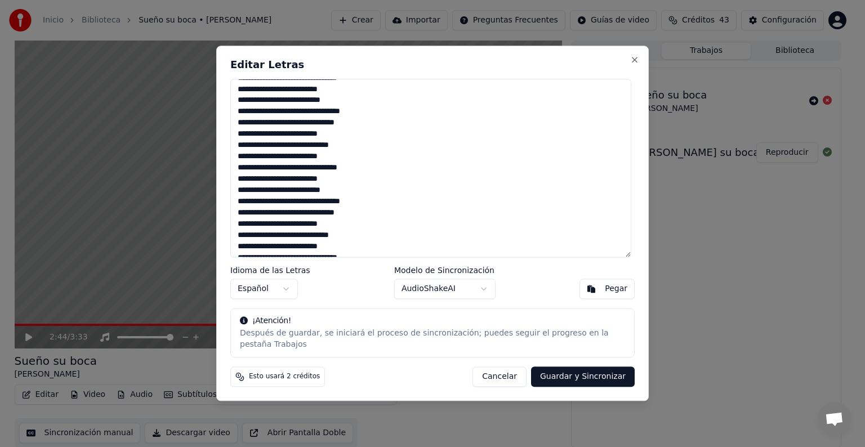
drag, startPoint x: 359, startPoint y: 217, endPoint x: 243, endPoint y: 153, distance: 133.4
click at [243, 153] on textarea at bounding box center [430, 168] width 401 height 179
click at [303, 185] on textarea at bounding box center [430, 168] width 401 height 179
drag, startPoint x: 311, startPoint y: 186, endPoint x: 235, endPoint y: 144, distance: 87.0
click at [235, 144] on textarea at bounding box center [430, 168] width 401 height 179
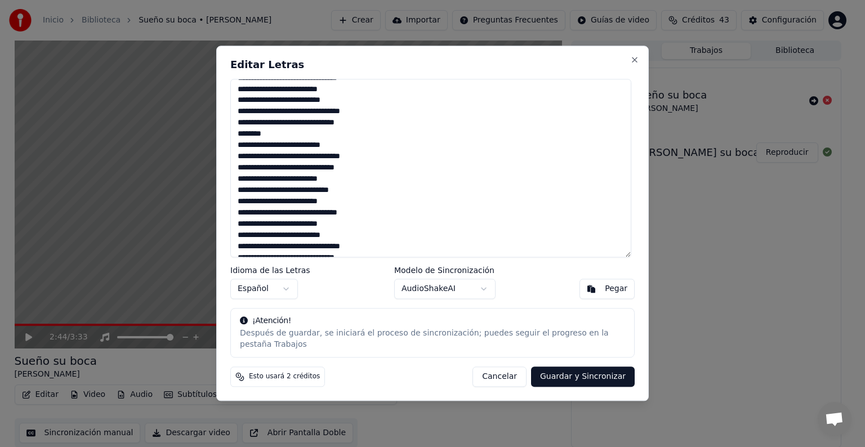
drag, startPoint x: 240, startPoint y: 153, endPoint x: 319, endPoint y: 147, distance: 79.7
click at [319, 147] on textarea at bounding box center [430, 168] width 401 height 179
drag, startPoint x: 241, startPoint y: 162, endPoint x: 297, endPoint y: 167, distance: 56.5
click at [297, 167] on textarea at bounding box center [430, 168] width 401 height 179
click at [264, 172] on textarea at bounding box center [430, 168] width 401 height 179
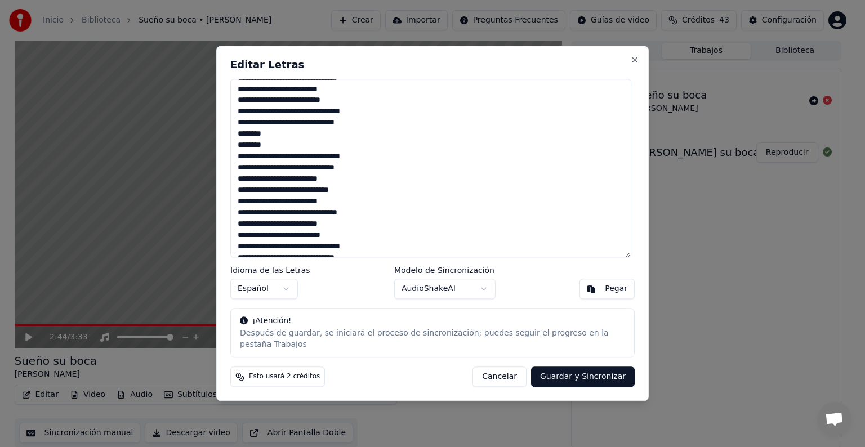
click at [265, 174] on textarea at bounding box center [430, 168] width 401 height 179
drag, startPoint x: 238, startPoint y: 162, endPoint x: 372, endPoint y: 175, distance: 134.6
click at [370, 174] on textarea at bounding box center [430, 168] width 401 height 179
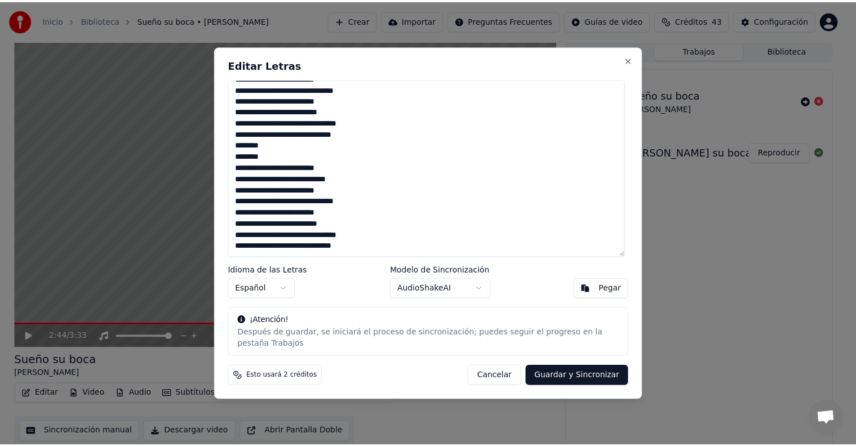
scroll to position [349, 0]
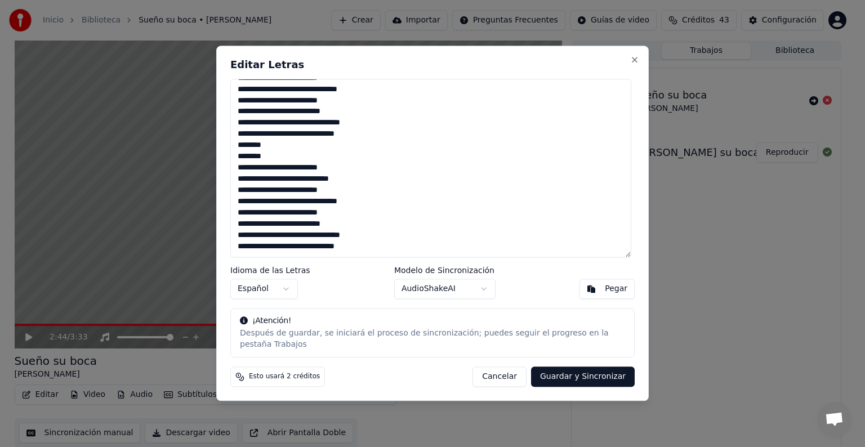
type textarea "**********"
click at [558, 373] on button "Guardar y Sincronizar" at bounding box center [583, 377] width 104 height 20
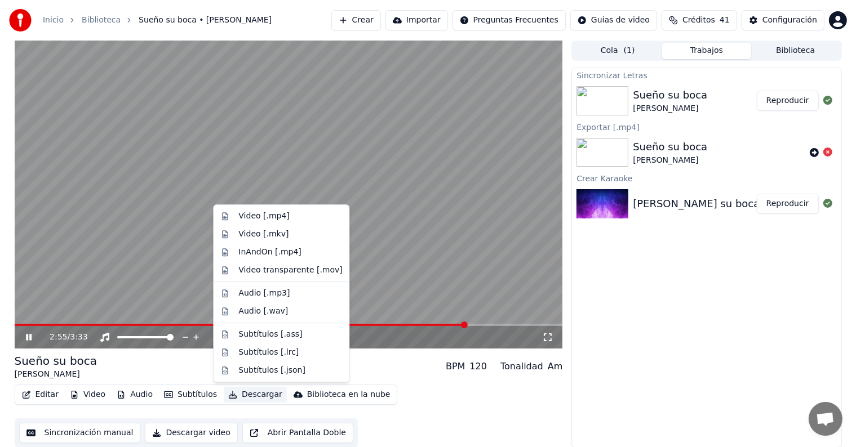
click at [244, 394] on button "Descargar" at bounding box center [255, 395] width 63 height 16
click at [264, 221] on div "Video [.mp4]" at bounding box center [263, 216] width 51 height 11
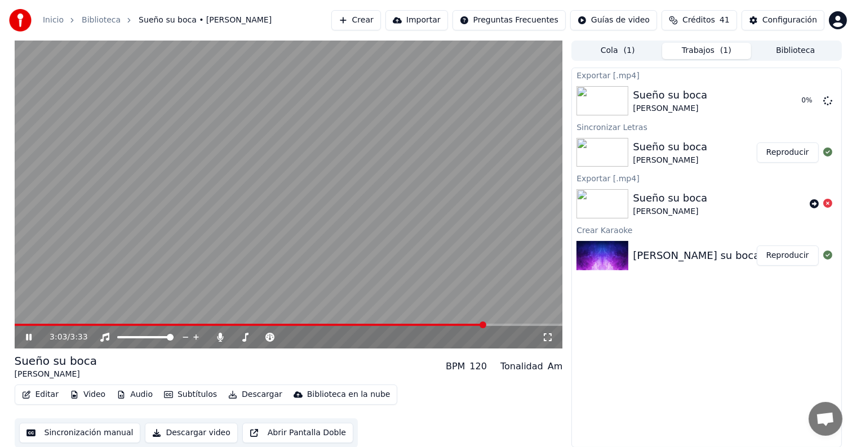
click at [338, 323] on video at bounding box center [289, 195] width 548 height 308
click at [338, 326] on span at bounding box center [251, 325] width 472 height 2
click at [327, 282] on video at bounding box center [289, 195] width 548 height 308
click at [299, 323] on video at bounding box center [289, 195] width 548 height 308
click at [299, 325] on span at bounding box center [182, 325] width 334 height 2
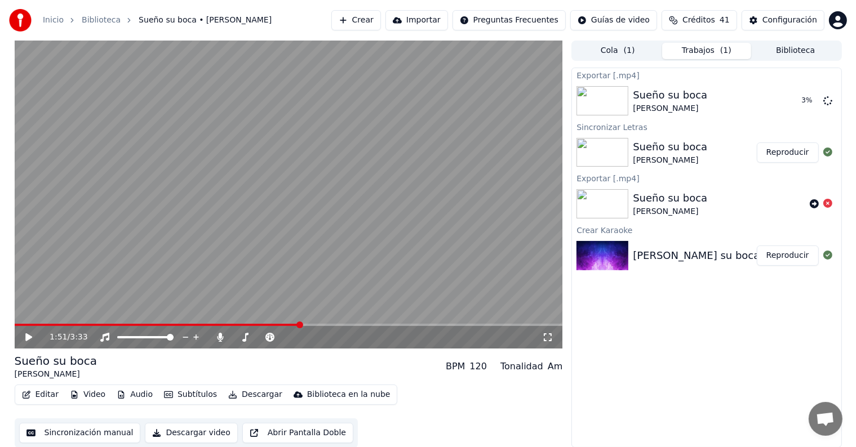
click at [313, 295] on video at bounding box center [289, 195] width 548 height 308
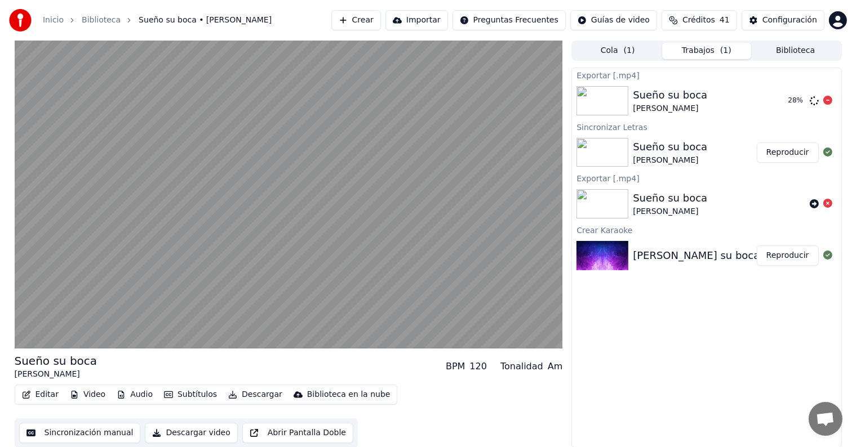
click at [282, 225] on video at bounding box center [289, 195] width 548 height 308
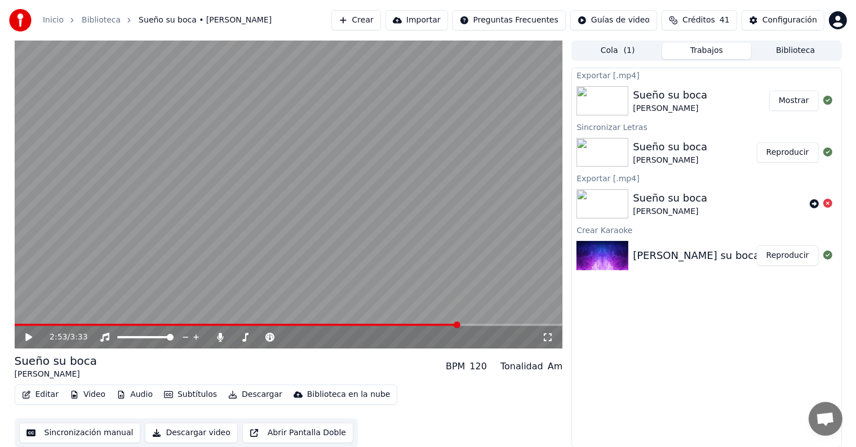
click at [780, 95] on button "Mostrar" at bounding box center [794, 101] width 50 height 20
click at [806, 102] on button "Mostrar" at bounding box center [794, 101] width 50 height 20
